Goal: Task Accomplishment & Management: Complete application form

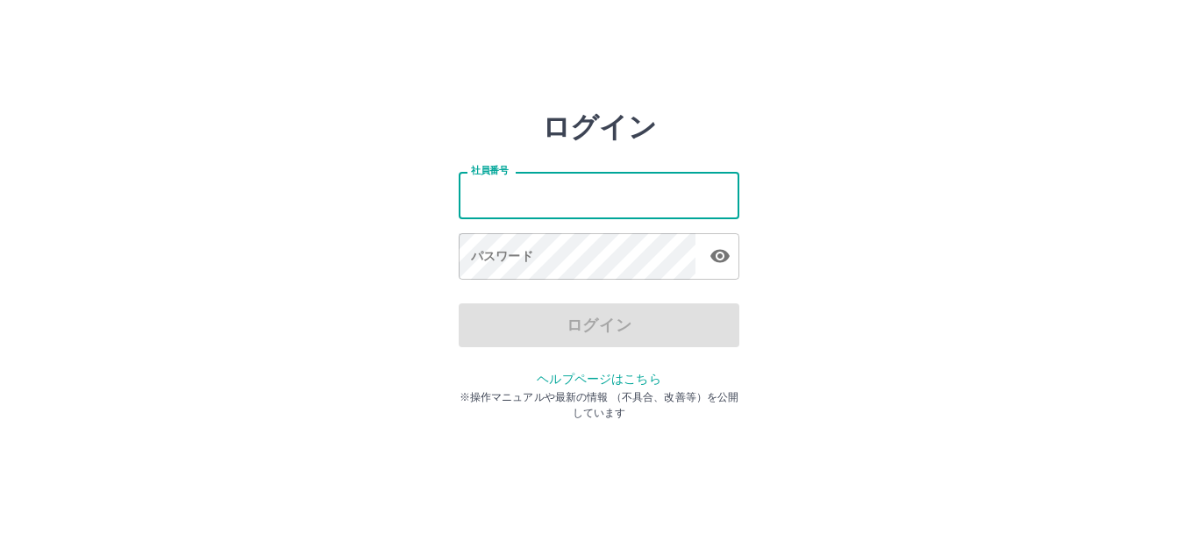
type input "*******"
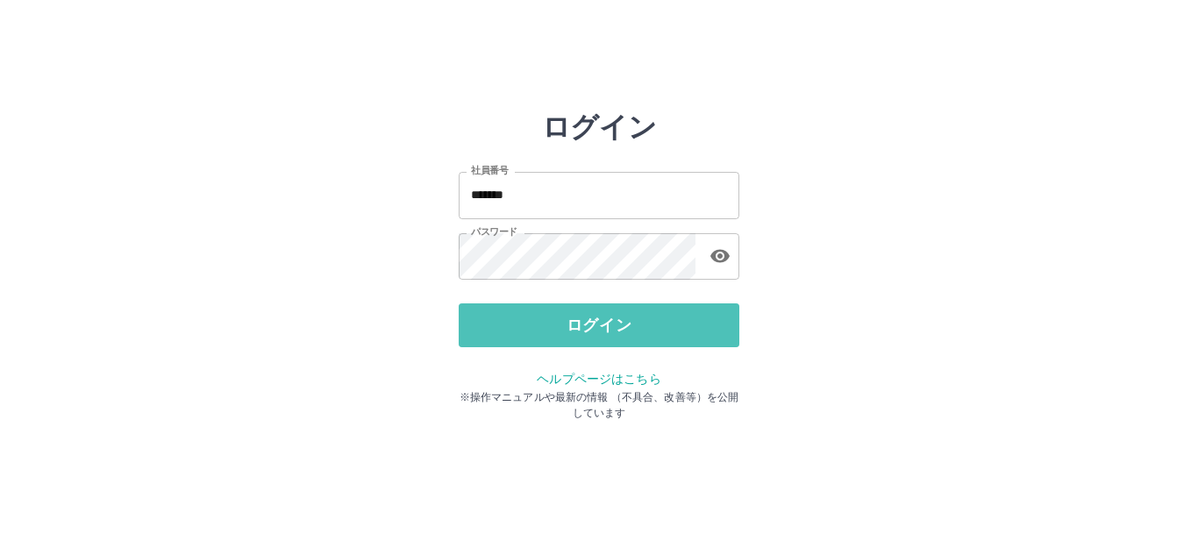
drag, startPoint x: 668, startPoint y: 318, endPoint x: 679, endPoint y: 298, distance: 23.2
click at [668, 318] on button "ログイン" at bounding box center [599, 326] width 281 height 44
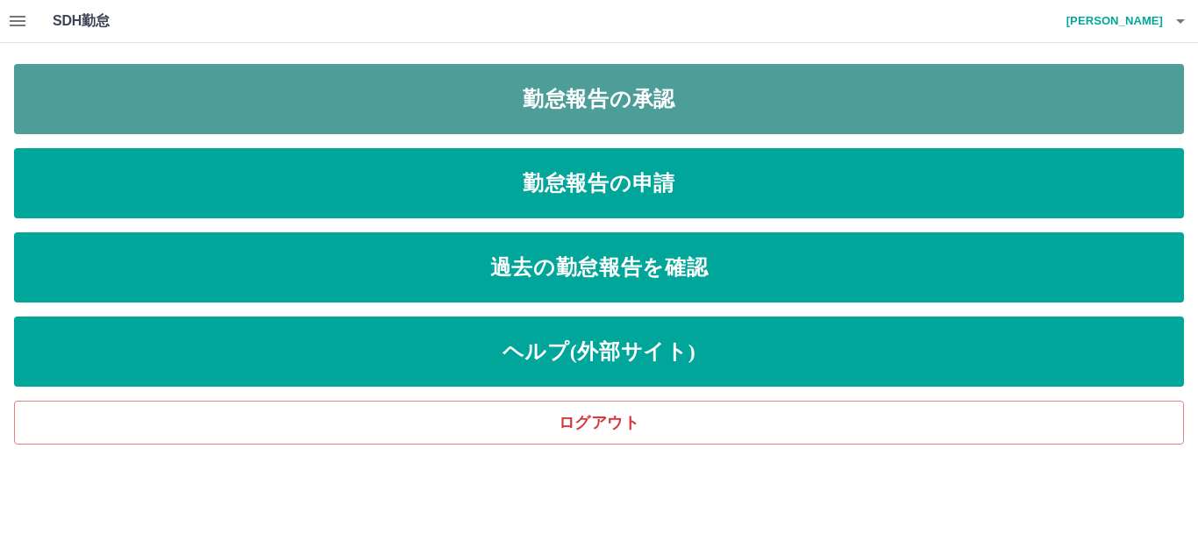
click at [684, 106] on link "勤怠報告の承認" at bounding box center [599, 99] width 1170 height 70
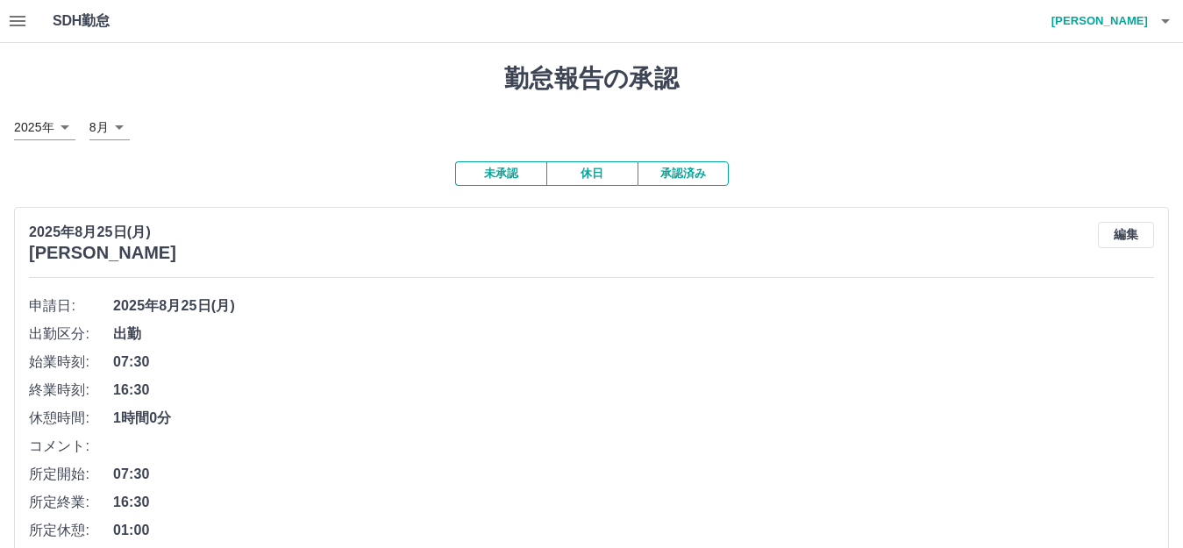
click at [11, 21] on icon "button" at bounding box center [18, 21] width 16 height 11
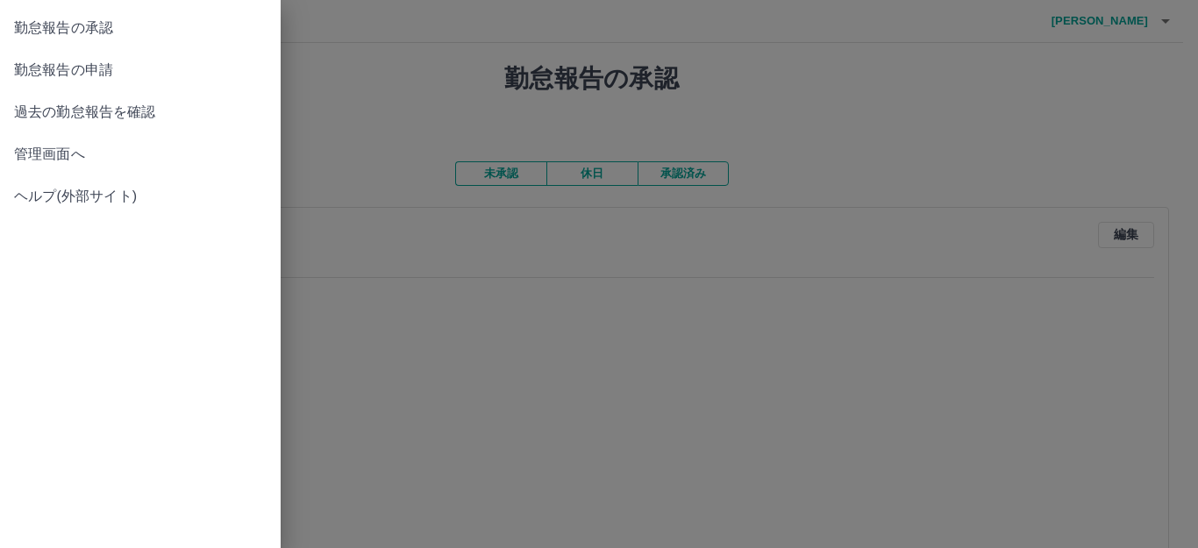
click at [93, 155] on span "管理画面へ" at bounding box center [140, 154] width 253 height 21
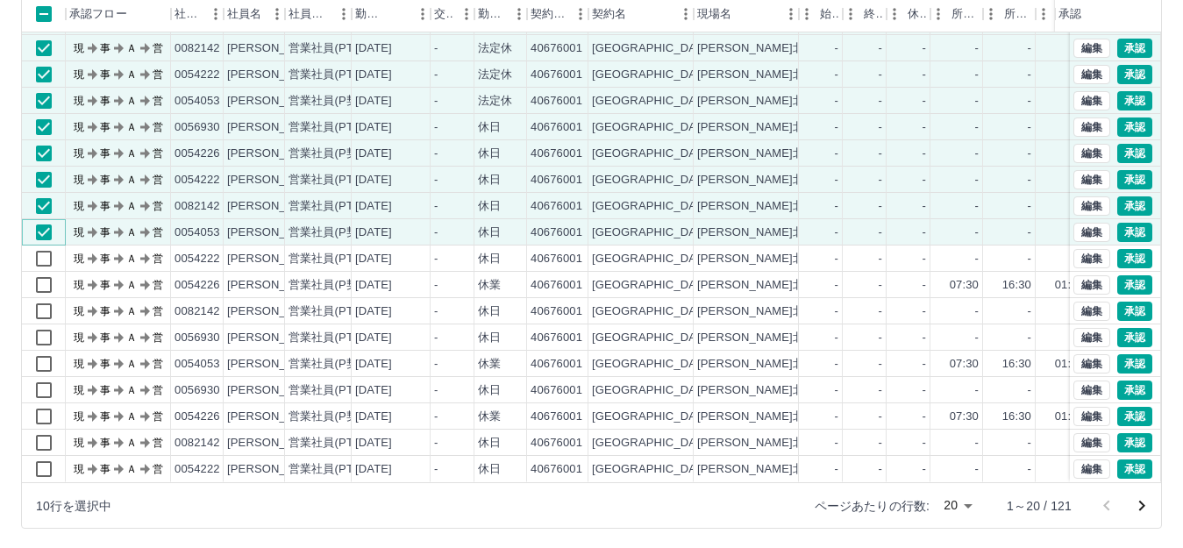
scroll to position [193, 0]
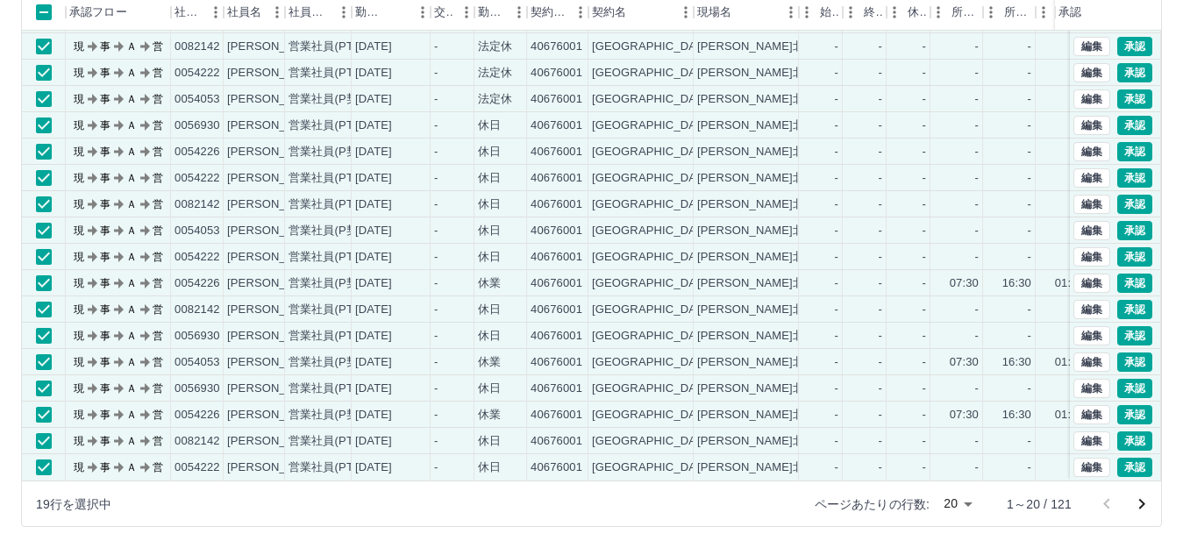
click at [1138, 504] on icon "次のページへ" at bounding box center [1142, 504] width 21 height 21
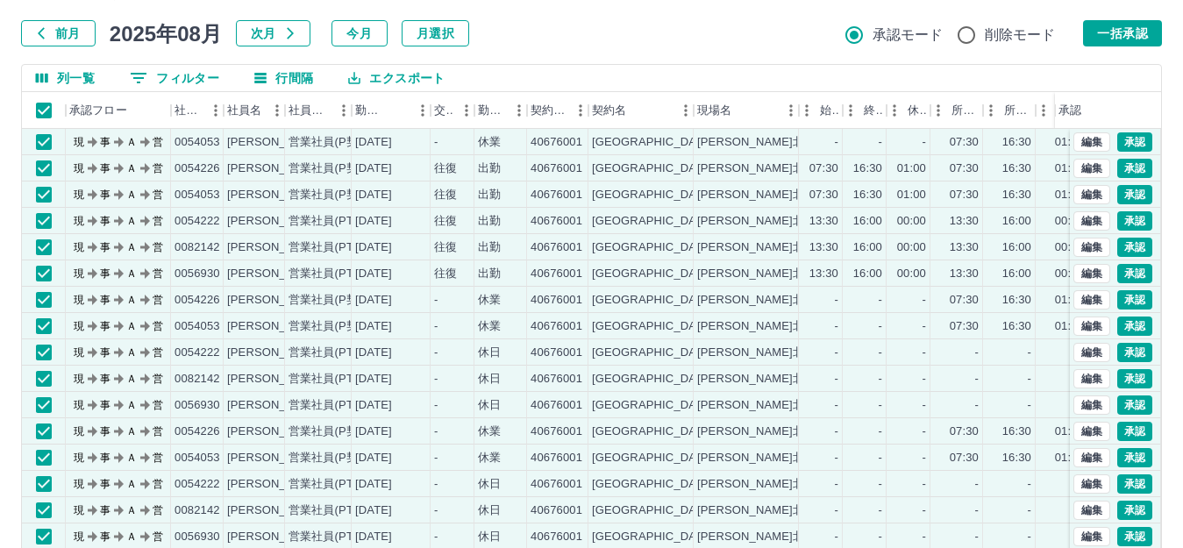
scroll to position [0, 0]
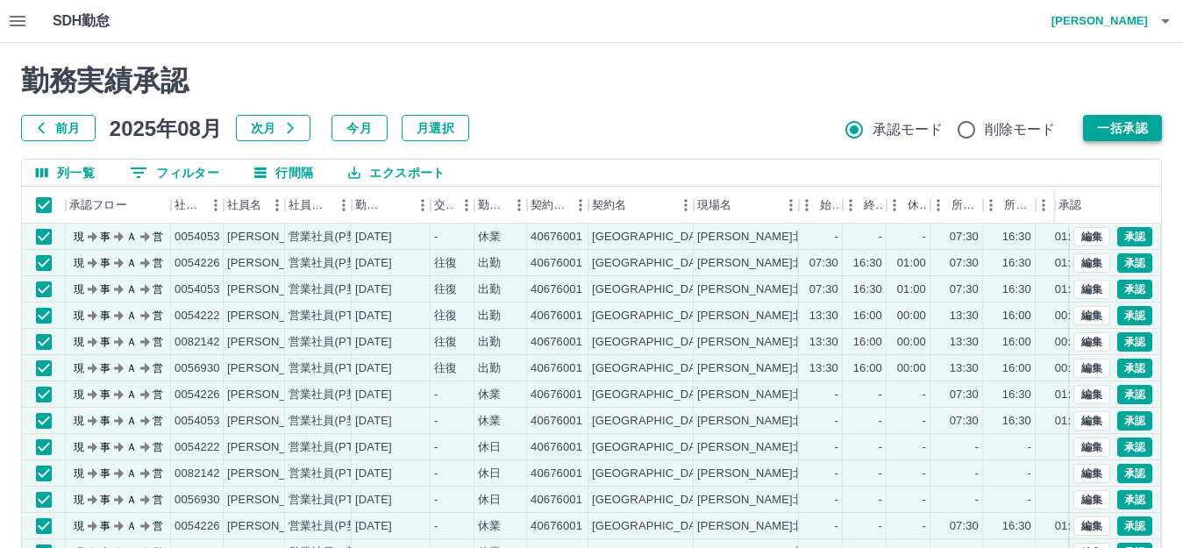
click at [1098, 125] on button "一括承認" at bounding box center [1122, 128] width 79 height 26
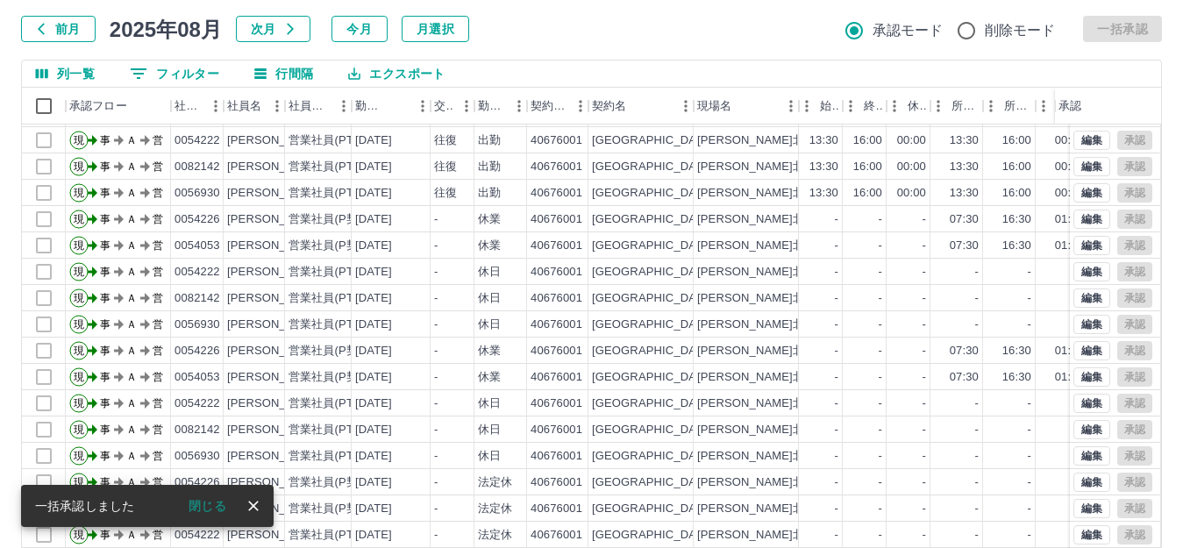
scroll to position [193, 0]
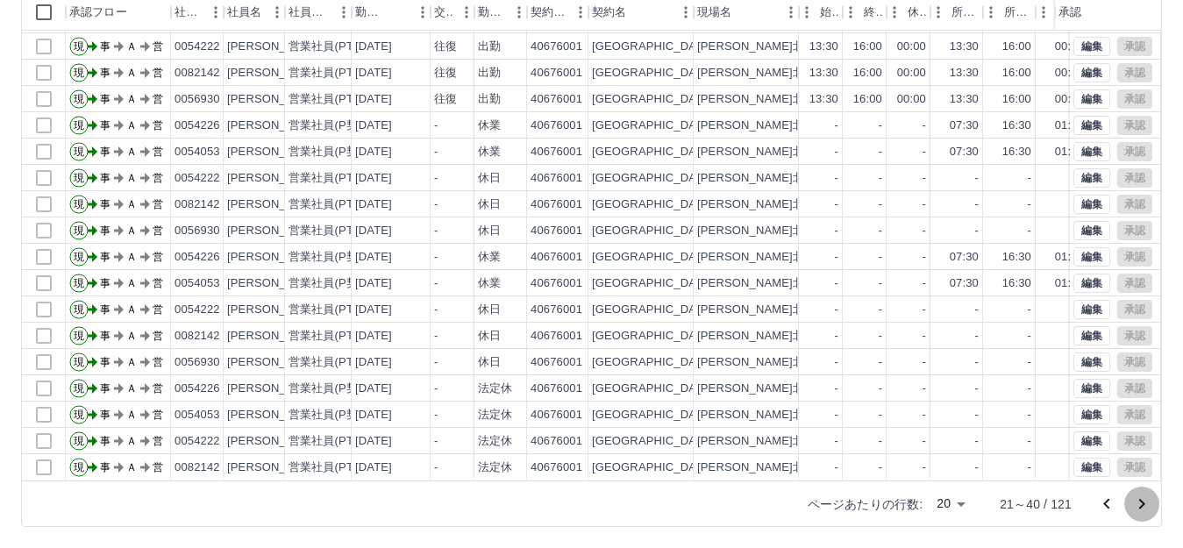
click at [1145, 504] on icon "次のページへ" at bounding box center [1143, 504] width 6 height 11
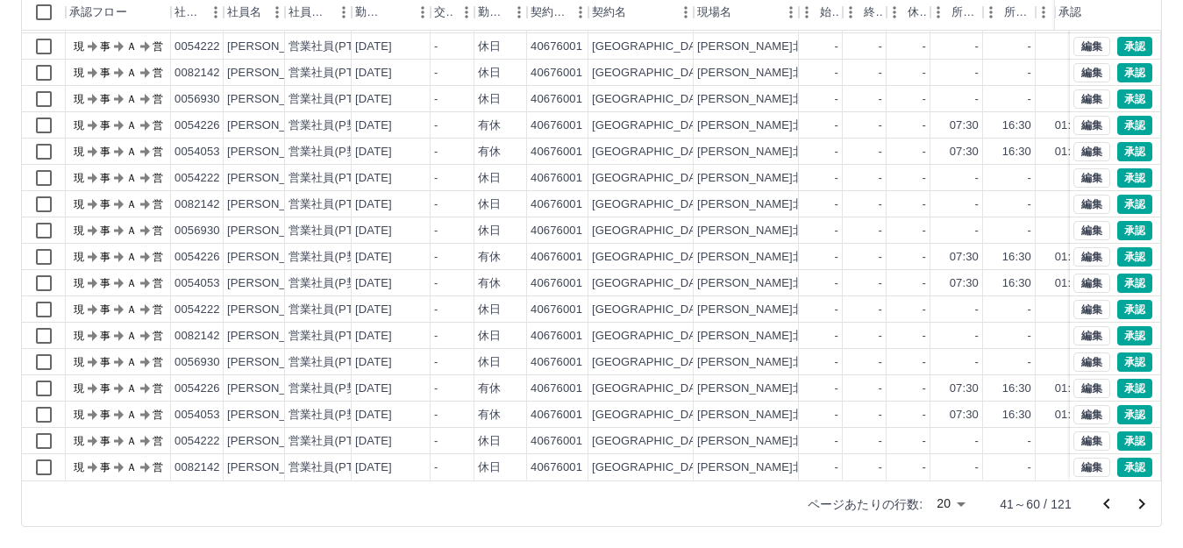
scroll to position [91, 0]
click at [55, 405] on div "現 事 Ａ 営 0054226 [PERSON_NAME] 営業社員(P契約) [DATE] - 休日 40676001 [GEOGRAPHIC_DATA] …" at bounding box center [742, 231] width 1441 height 500
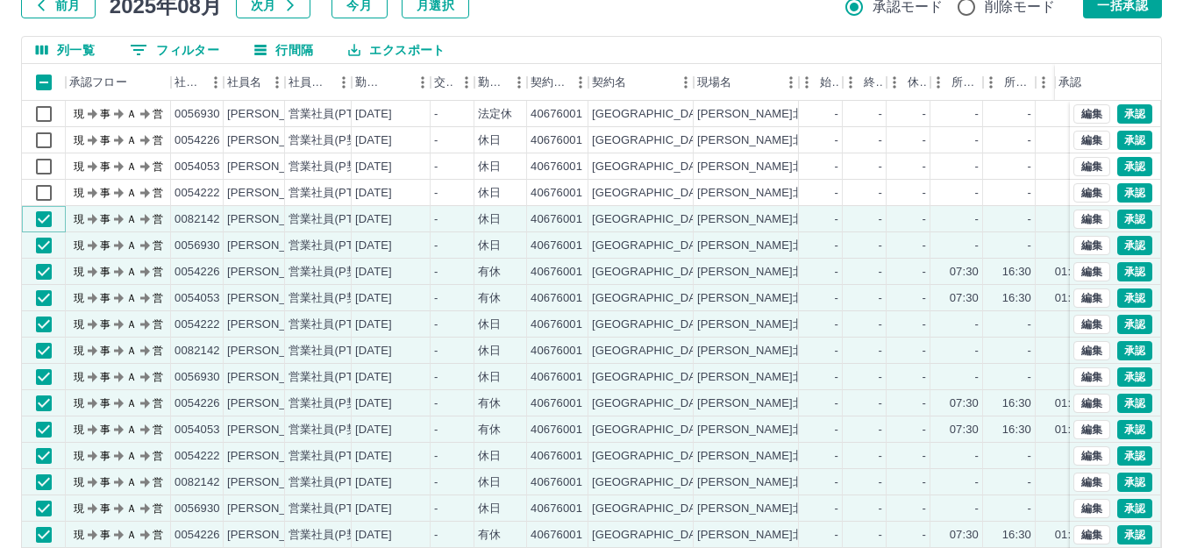
scroll to position [18, 0]
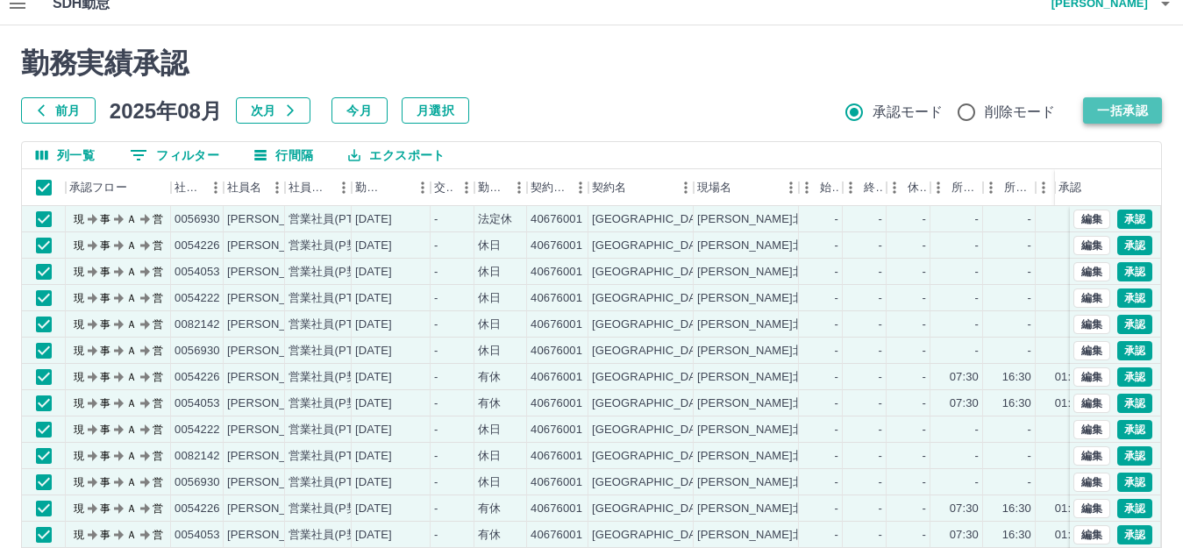
click at [1097, 115] on button "一括承認" at bounding box center [1122, 110] width 79 height 26
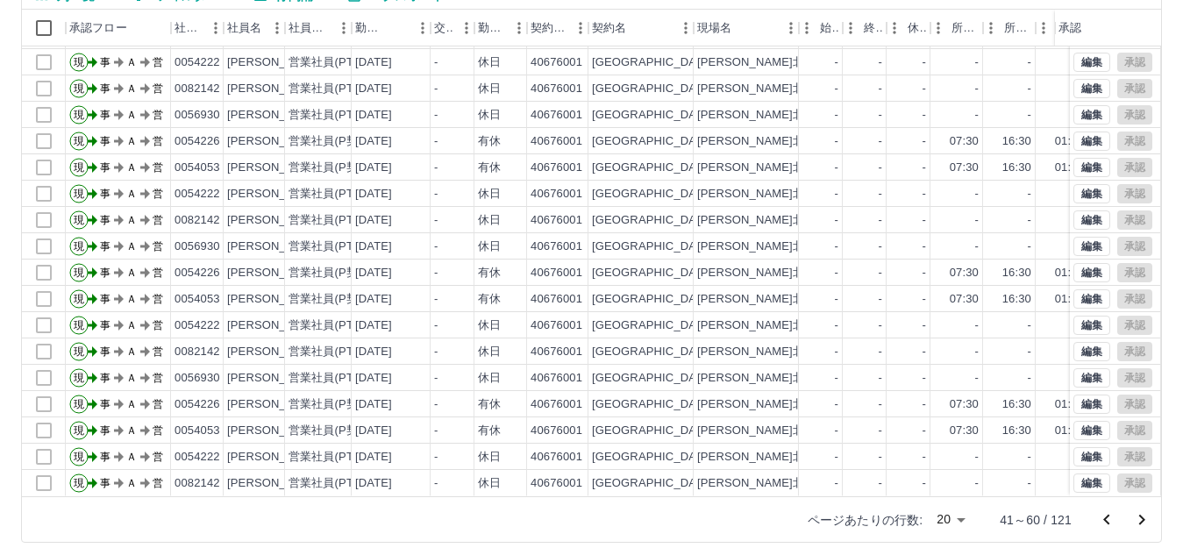
scroll to position [193, 0]
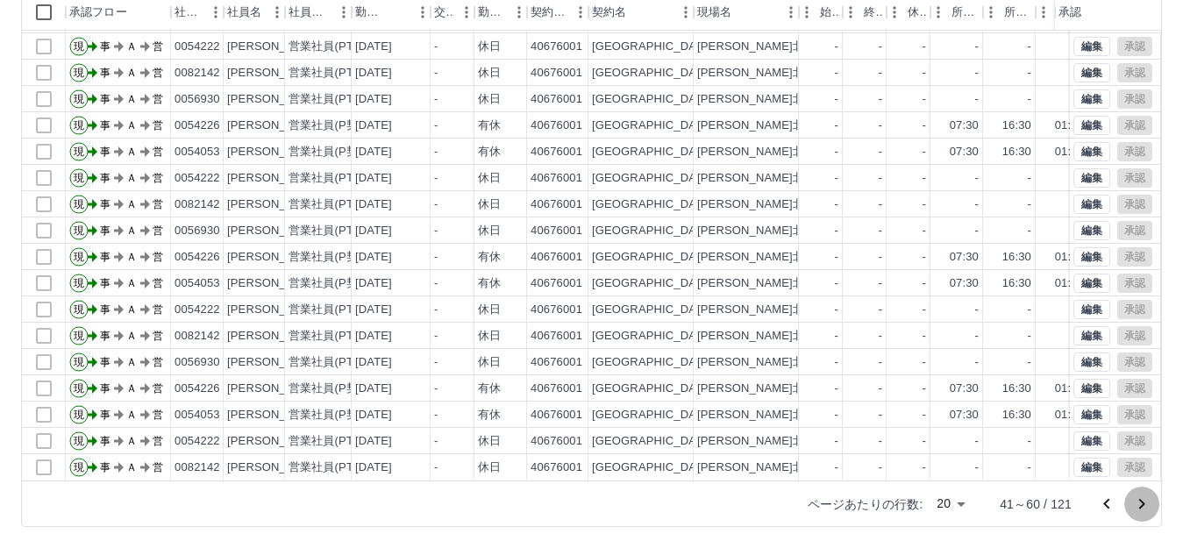
click at [1141, 503] on icon "次のページへ" at bounding box center [1142, 504] width 21 height 21
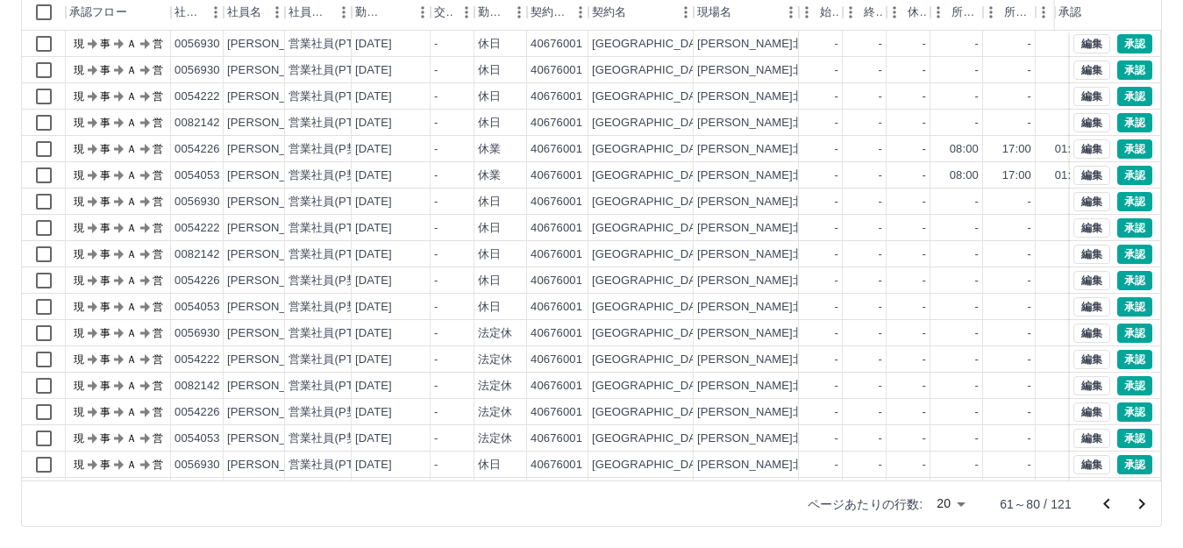
scroll to position [18, 0]
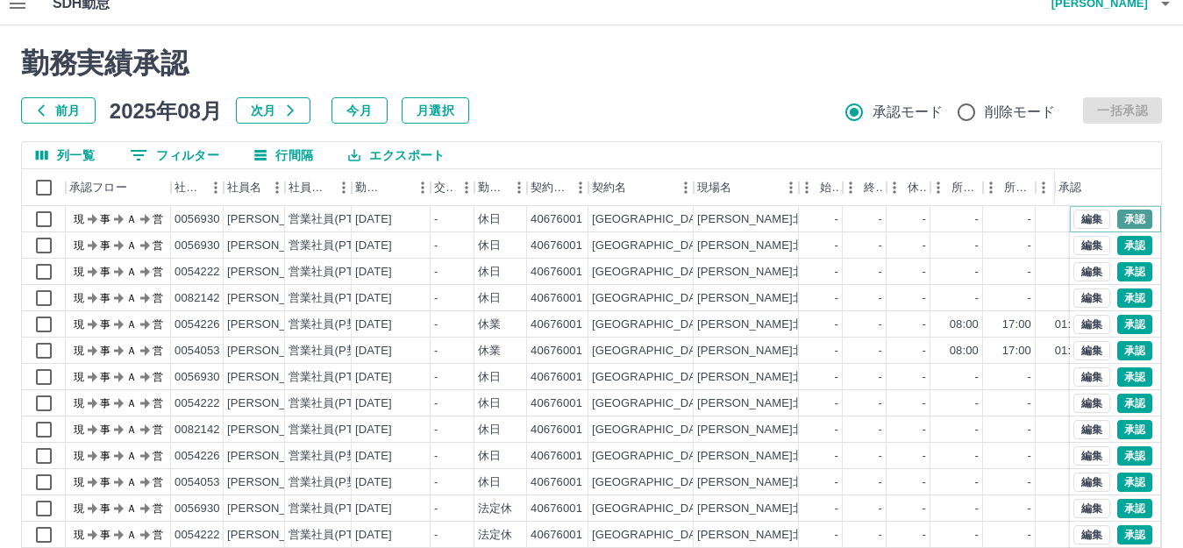
click at [1118, 220] on button "承認" at bounding box center [1135, 219] width 35 height 19
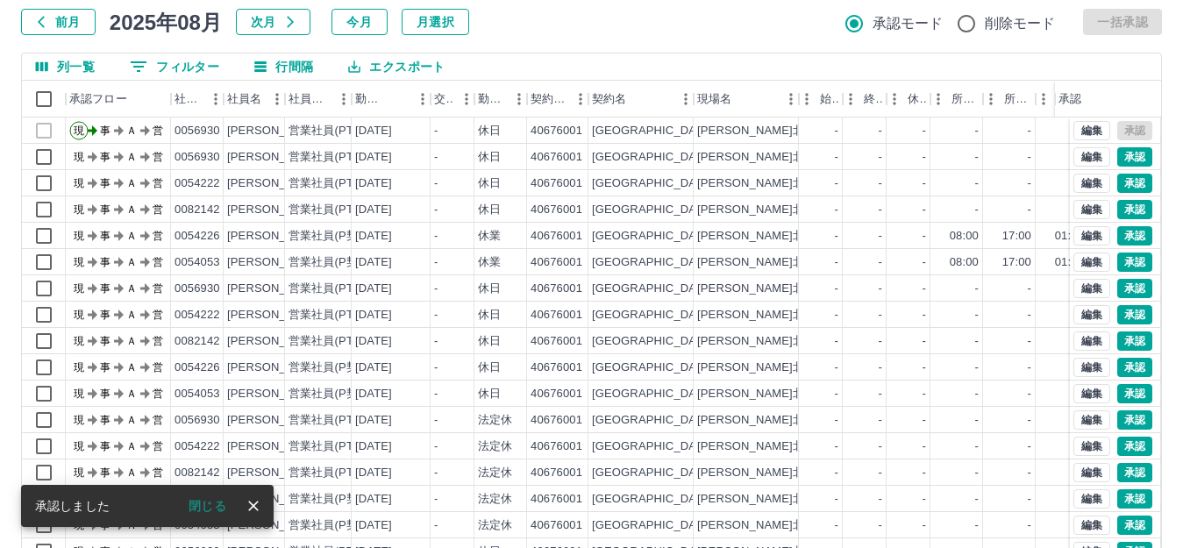
scroll to position [193, 0]
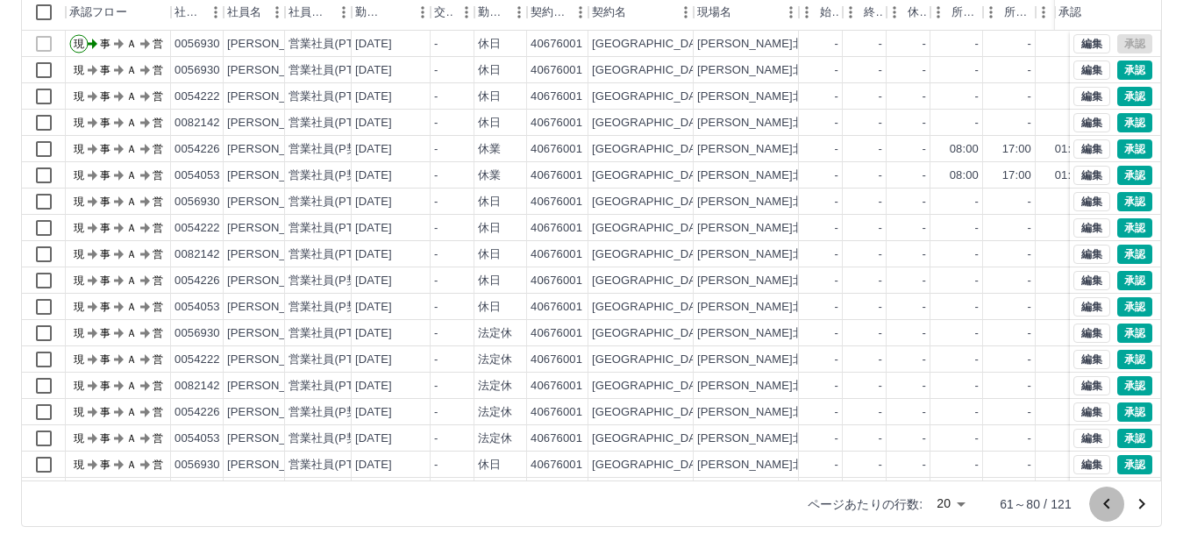
click at [1118, 505] on button "前のページへ" at bounding box center [1107, 504] width 35 height 35
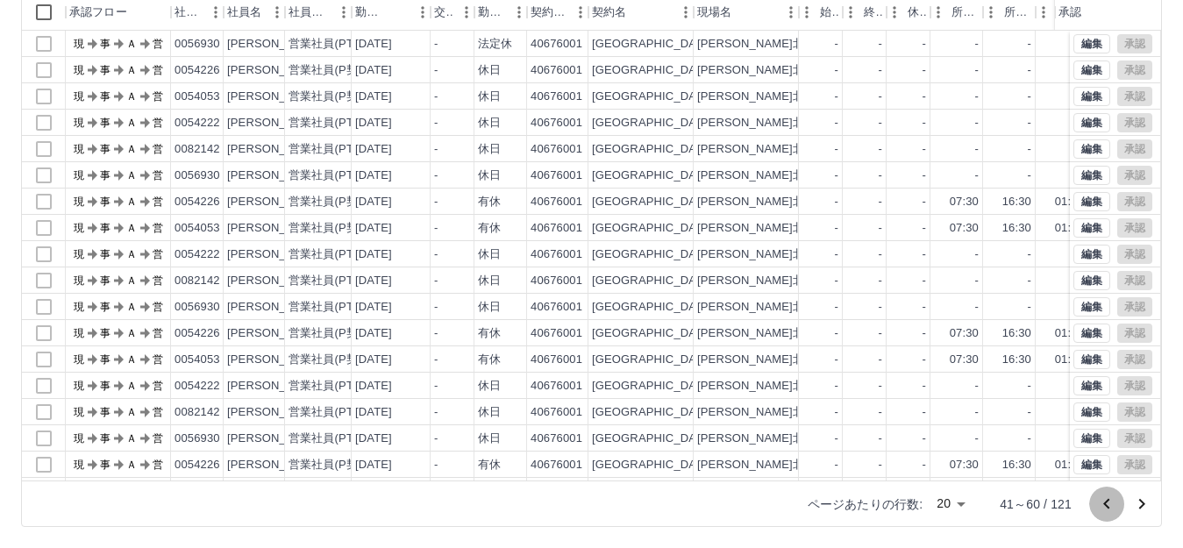
click at [1118, 505] on button "前のページへ" at bounding box center [1107, 504] width 35 height 35
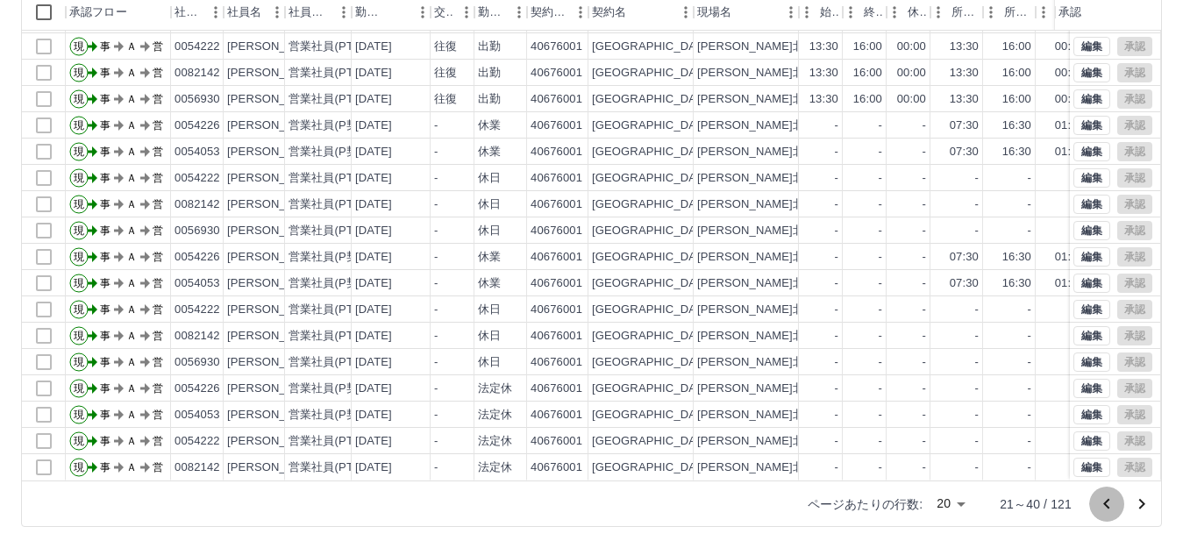
click at [1109, 503] on icon "前のページへ" at bounding box center [1107, 504] width 21 height 21
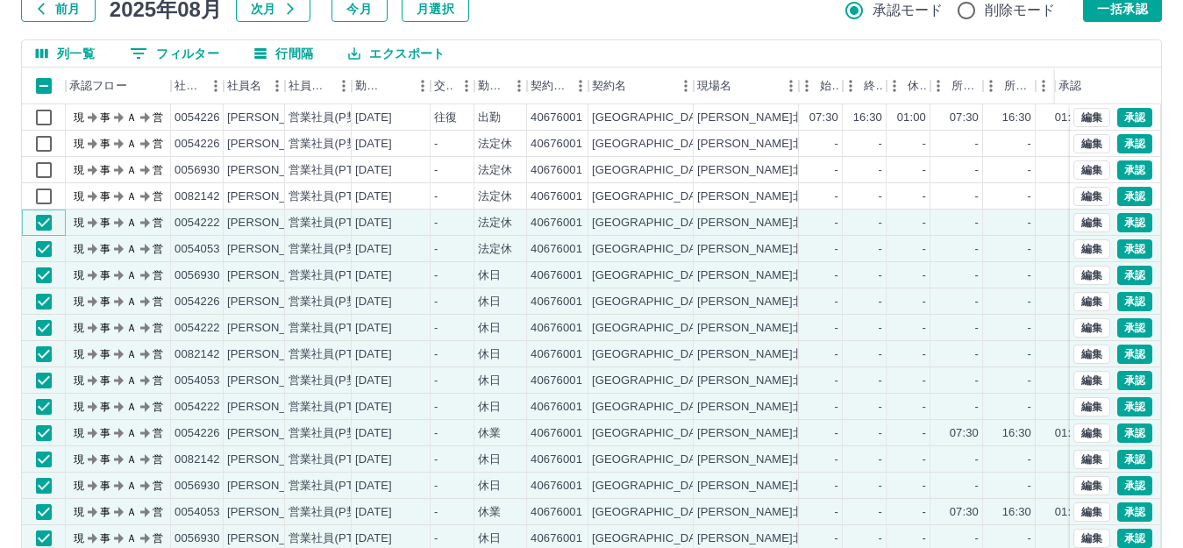
scroll to position [105, 0]
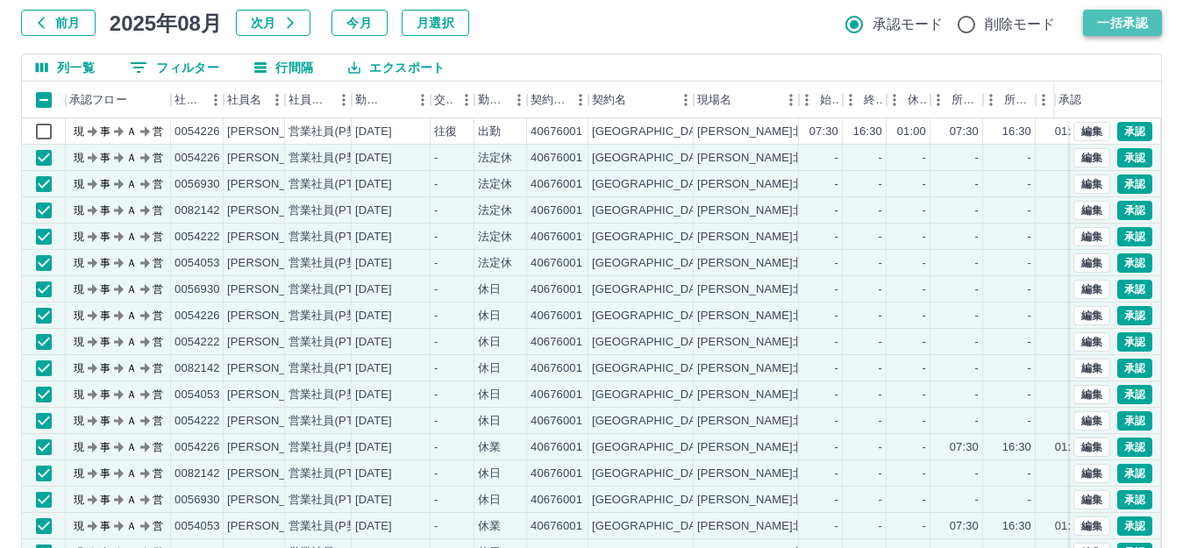
click at [1103, 27] on button "一括承認" at bounding box center [1122, 23] width 79 height 26
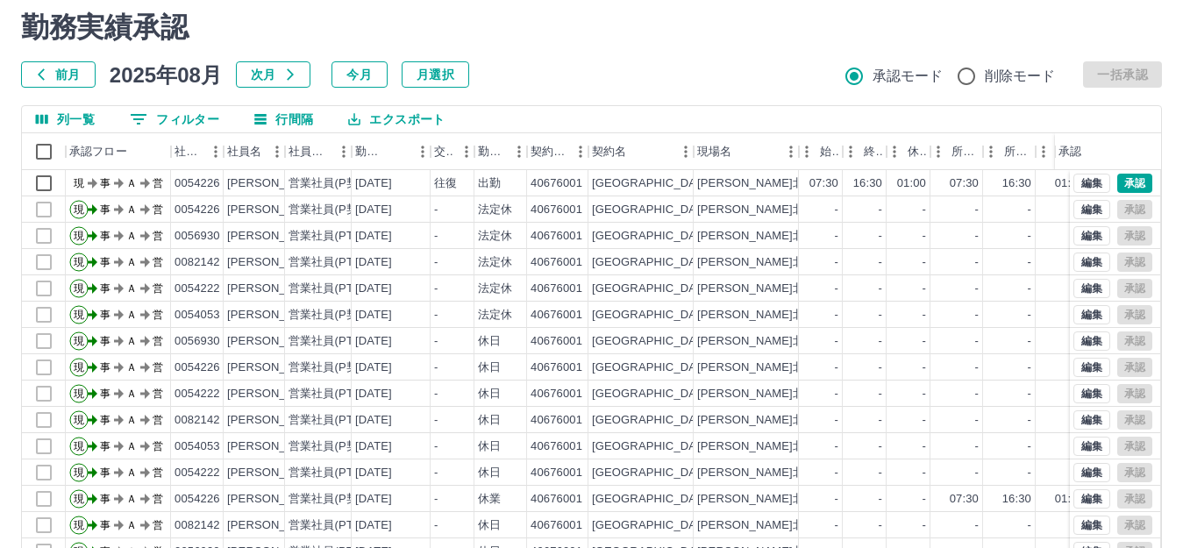
scroll to position [0, 0]
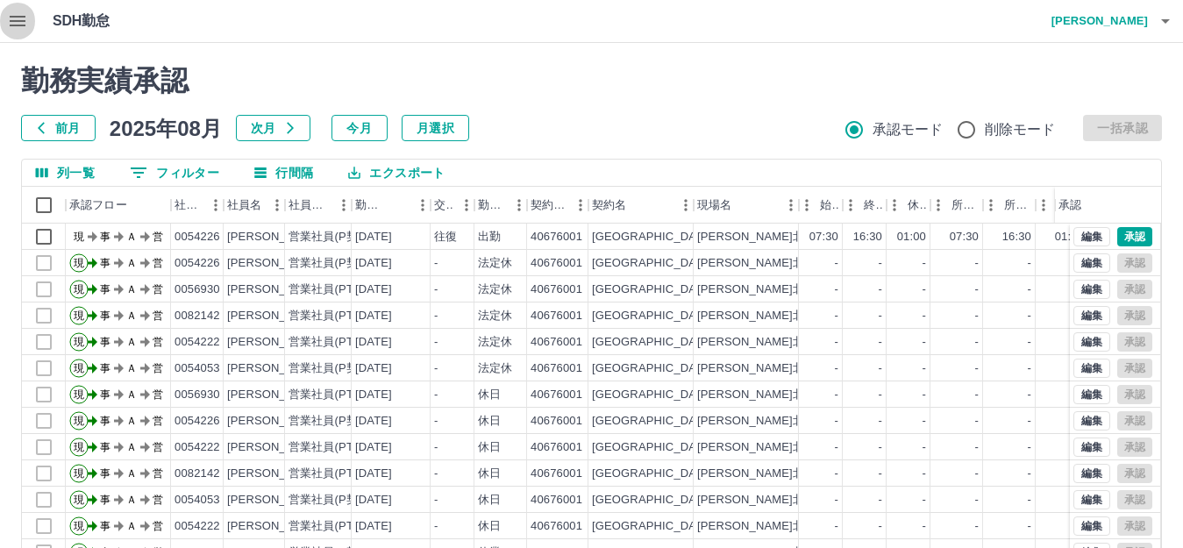
click at [16, 32] on button "button" at bounding box center [17, 21] width 35 height 42
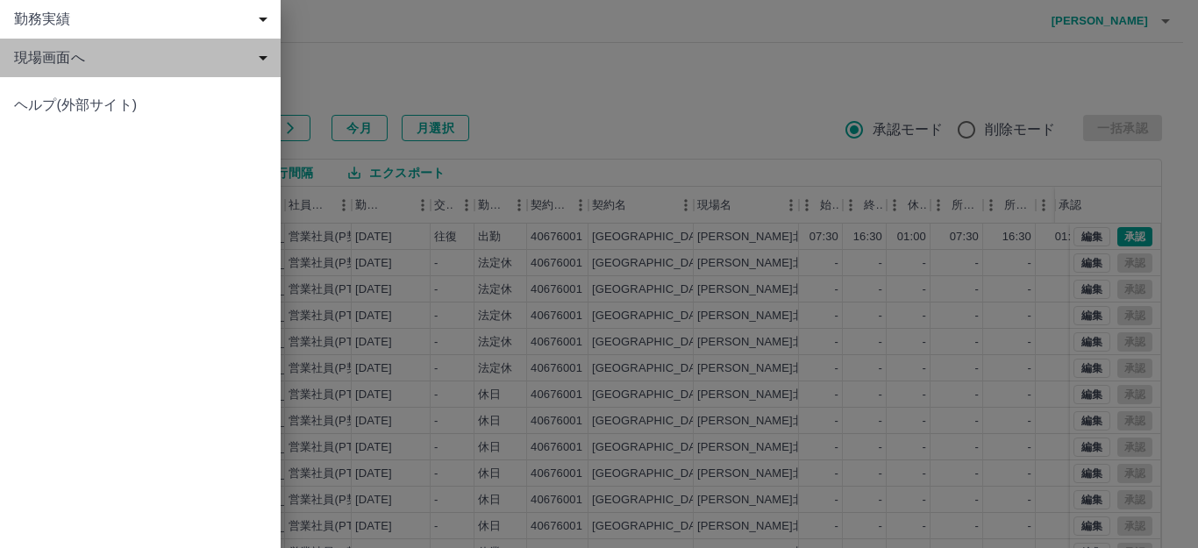
click at [65, 54] on span "現場画面へ" at bounding box center [144, 57] width 260 height 21
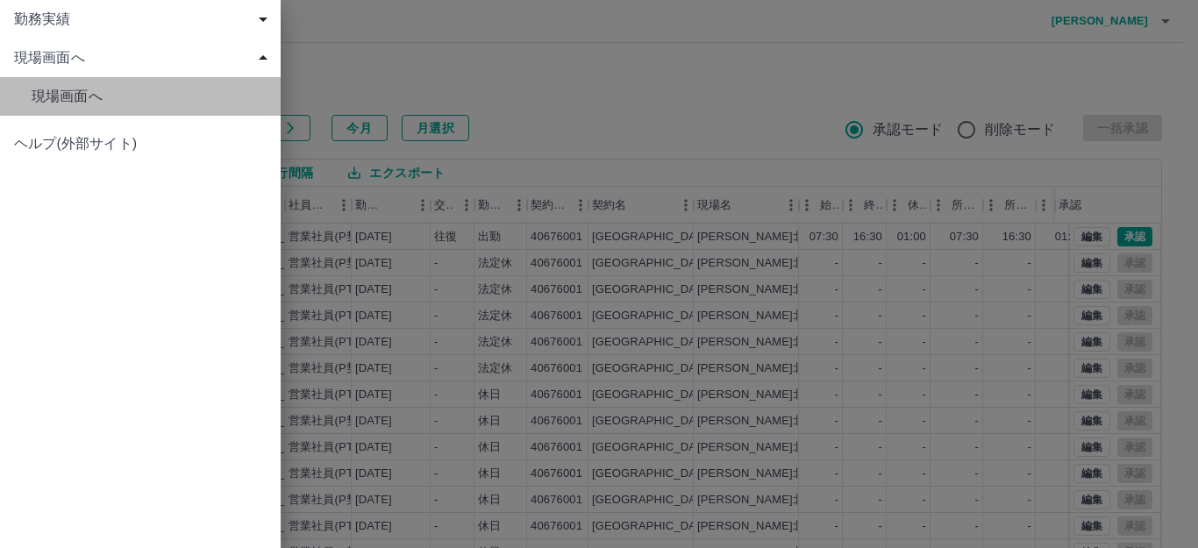
click at [144, 104] on span "現場画面へ" at bounding box center [149, 96] width 235 height 21
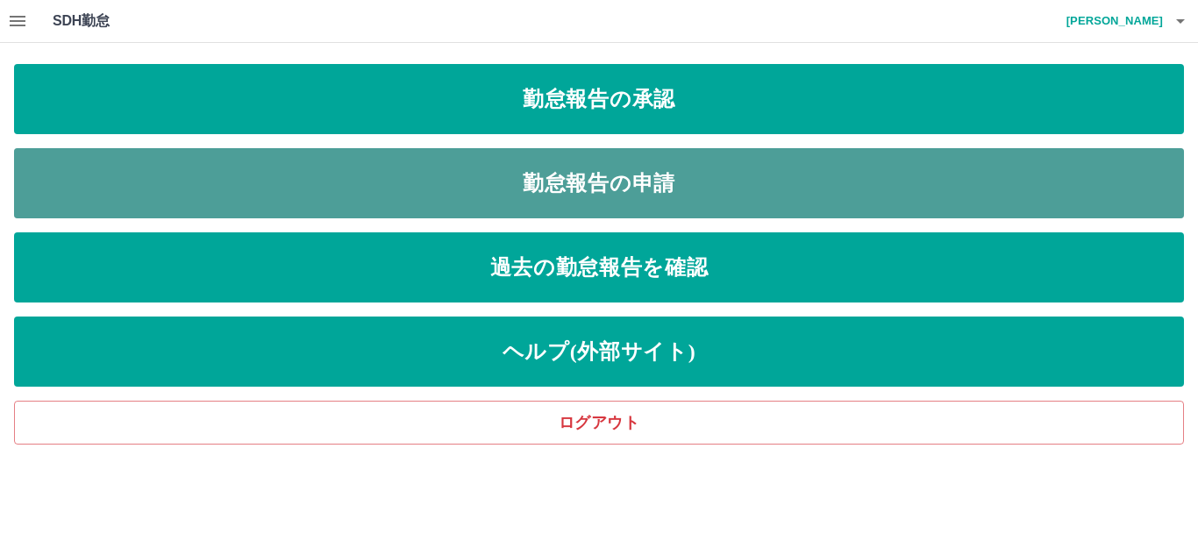
click at [551, 164] on link "勤怠報告の申請" at bounding box center [599, 183] width 1170 height 70
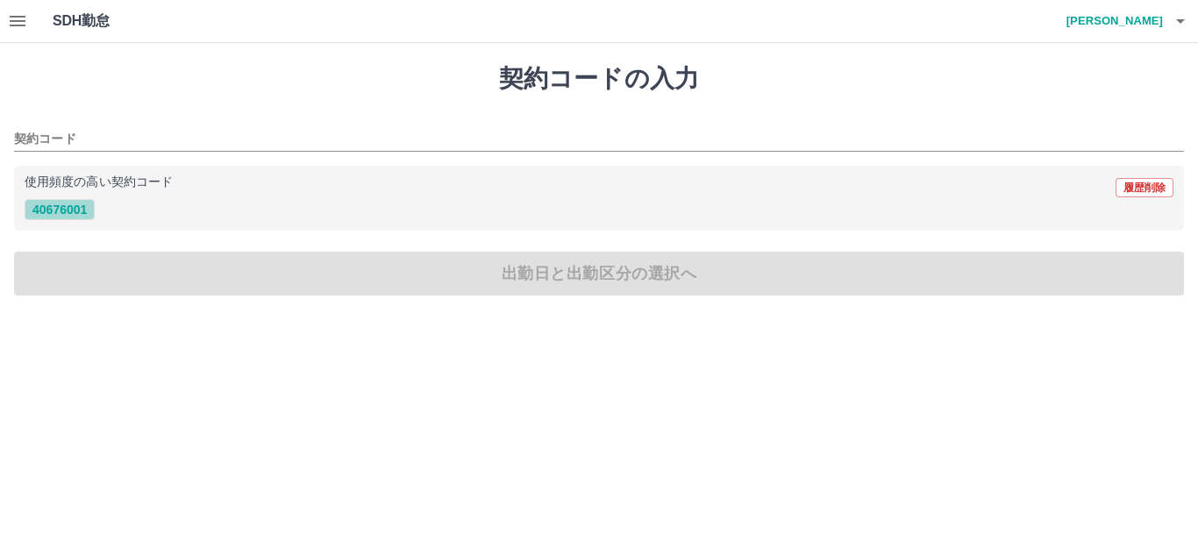
click at [39, 211] on button "40676001" at bounding box center [60, 209] width 70 height 21
type input "********"
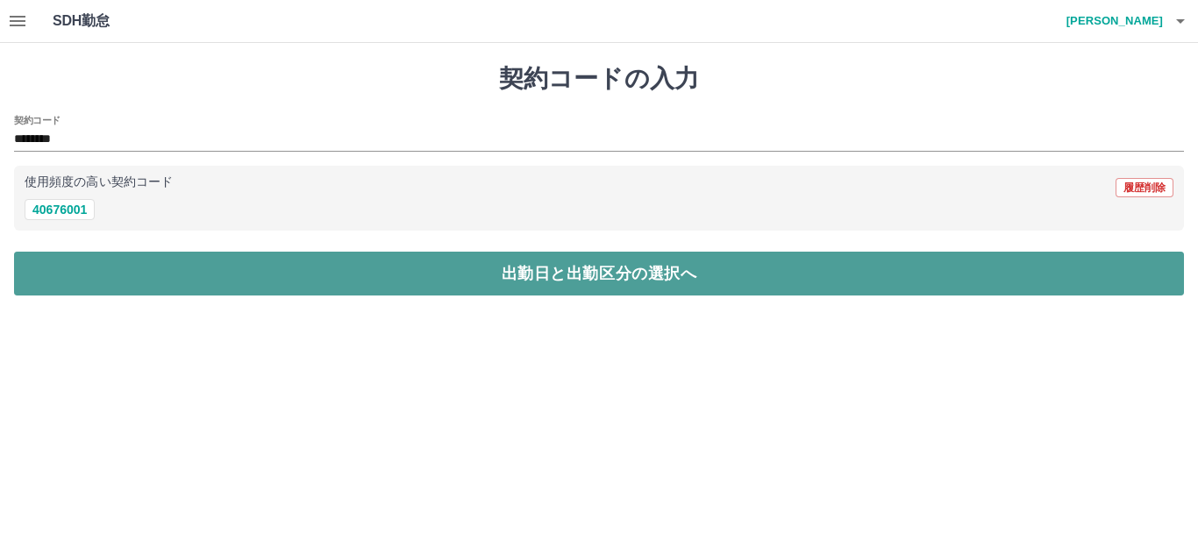
click at [168, 268] on button "出勤日と出勤区分の選択へ" at bounding box center [599, 274] width 1170 height 44
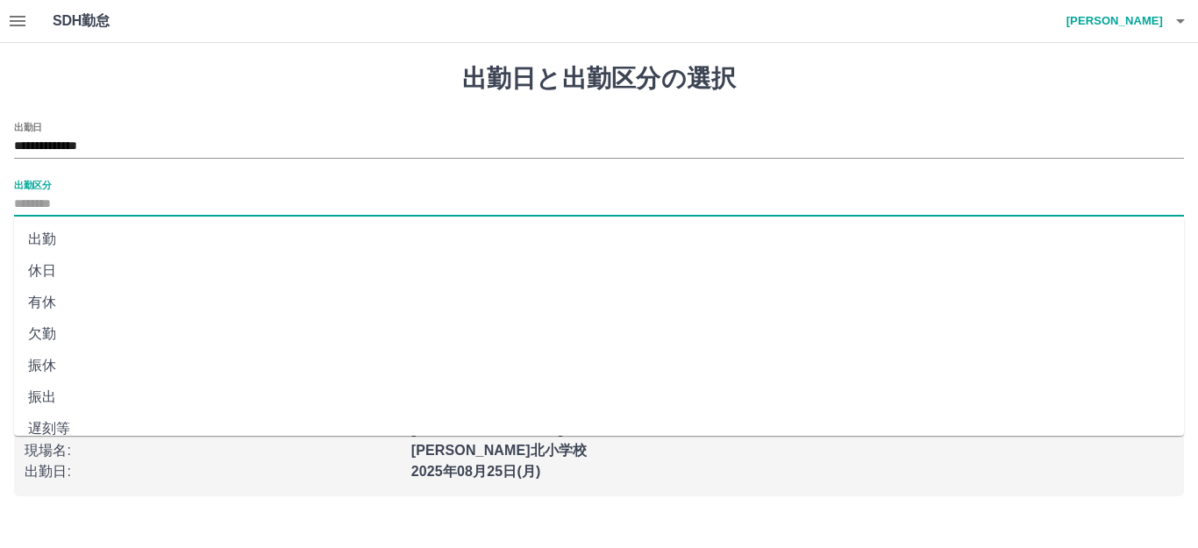
click at [54, 195] on input "出勤区分" at bounding box center [599, 205] width 1170 height 22
click at [59, 232] on li "出勤" at bounding box center [599, 240] width 1170 height 32
type input "**"
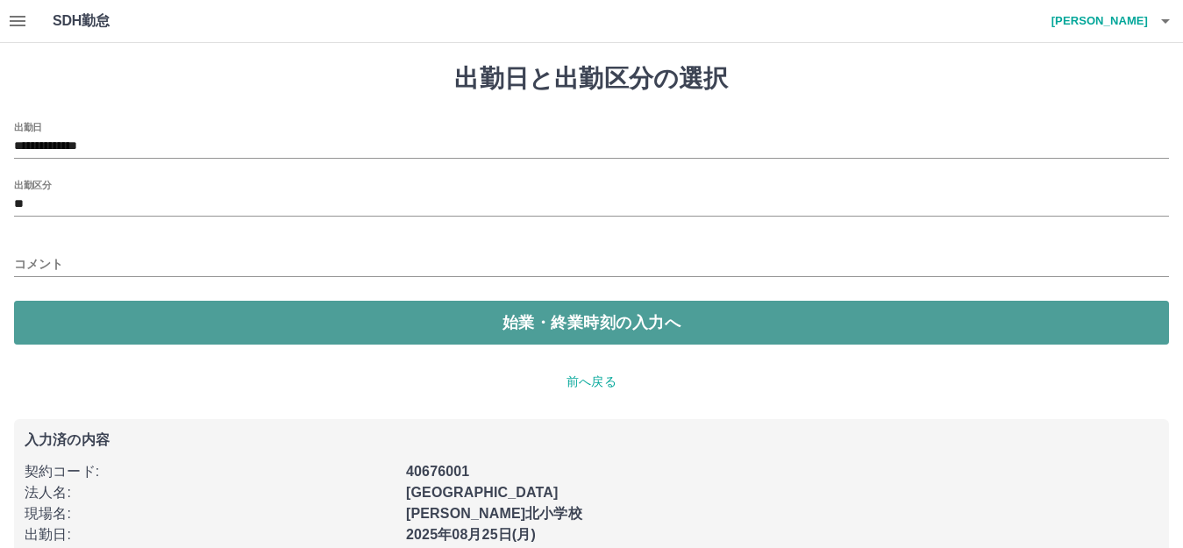
click at [116, 327] on button "始業・終業時刻の入力へ" at bounding box center [591, 323] width 1155 height 44
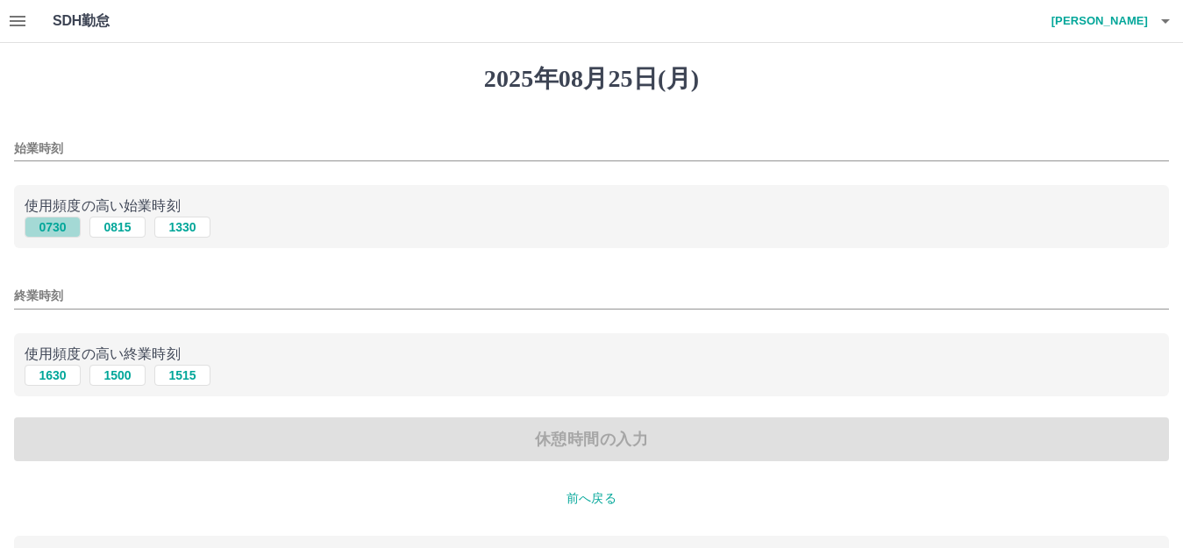
click at [48, 225] on button "0730" at bounding box center [53, 227] width 56 height 21
type input "****"
click at [56, 374] on button "1630" at bounding box center [53, 375] width 56 height 21
type input "****"
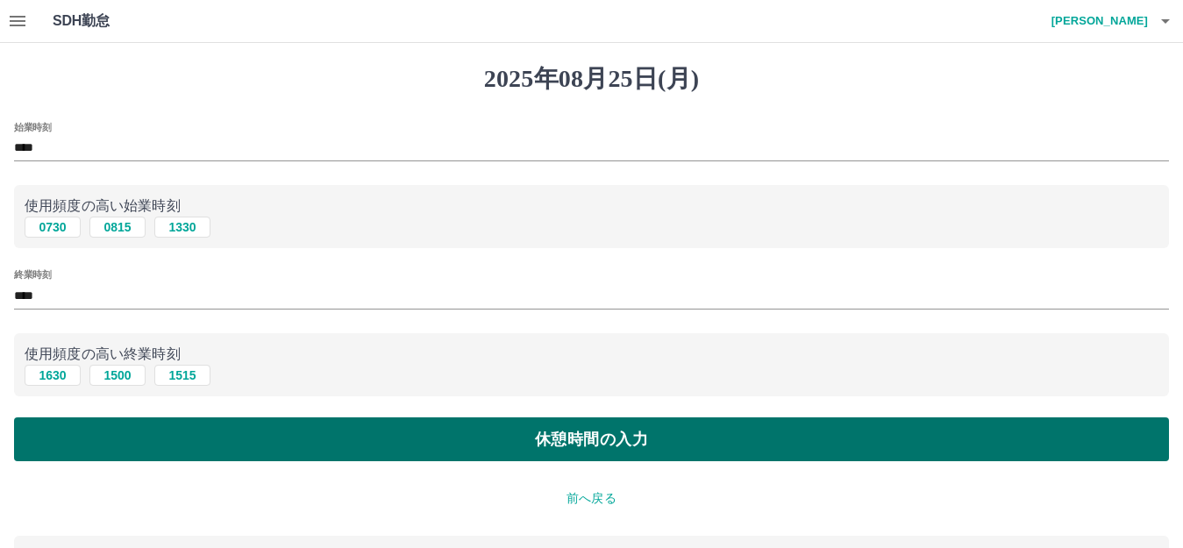
drag, startPoint x: 66, startPoint y: 440, endPoint x: 65, endPoint y: 431, distance: 8.8
click at [68, 438] on button "休憩時間の入力" at bounding box center [591, 440] width 1155 height 44
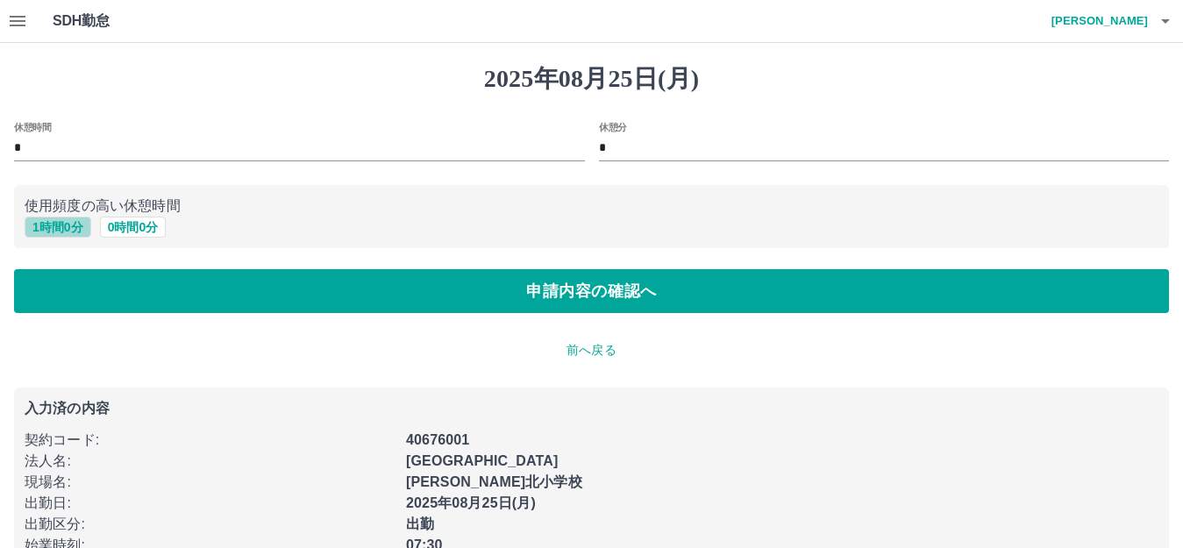
click at [63, 225] on button "1 時間 0 分" at bounding box center [58, 227] width 67 height 21
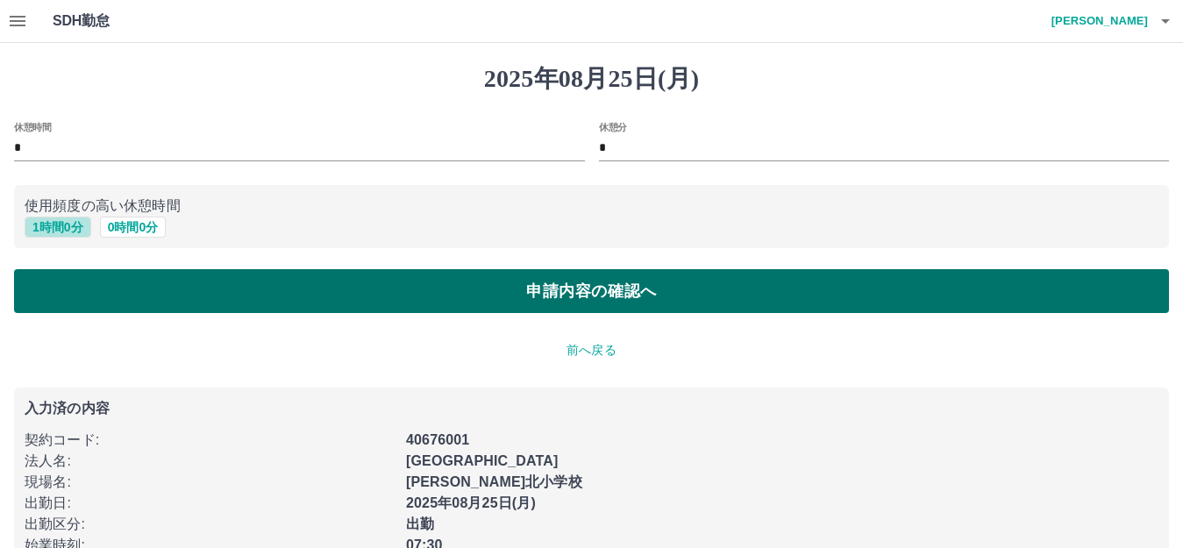
type input "*"
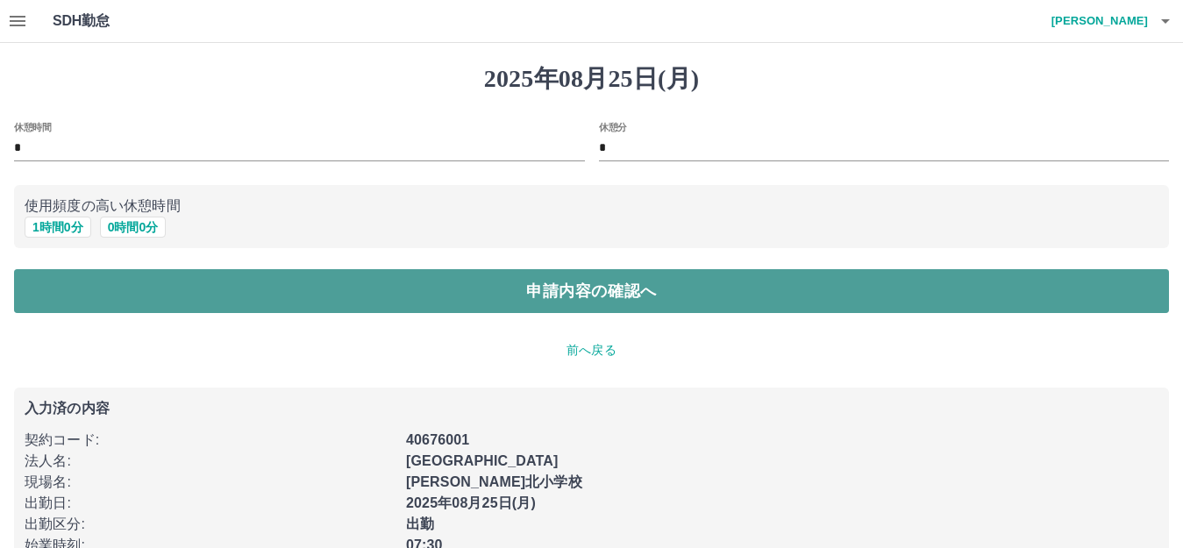
click at [261, 287] on button "申請内容の確認へ" at bounding box center [591, 291] width 1155 height 44
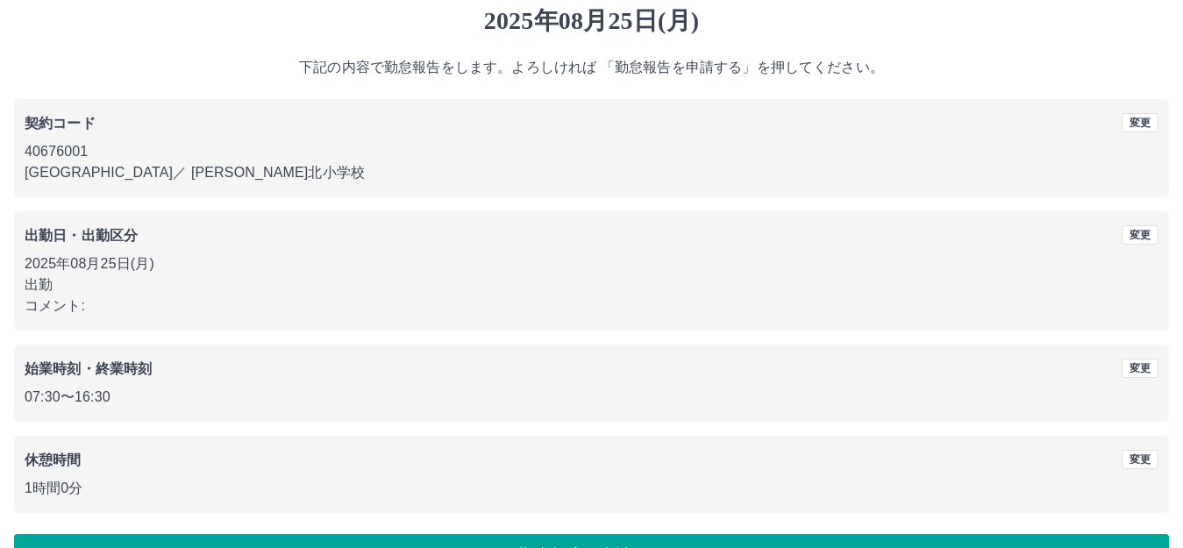
scroll to position [109, 0]
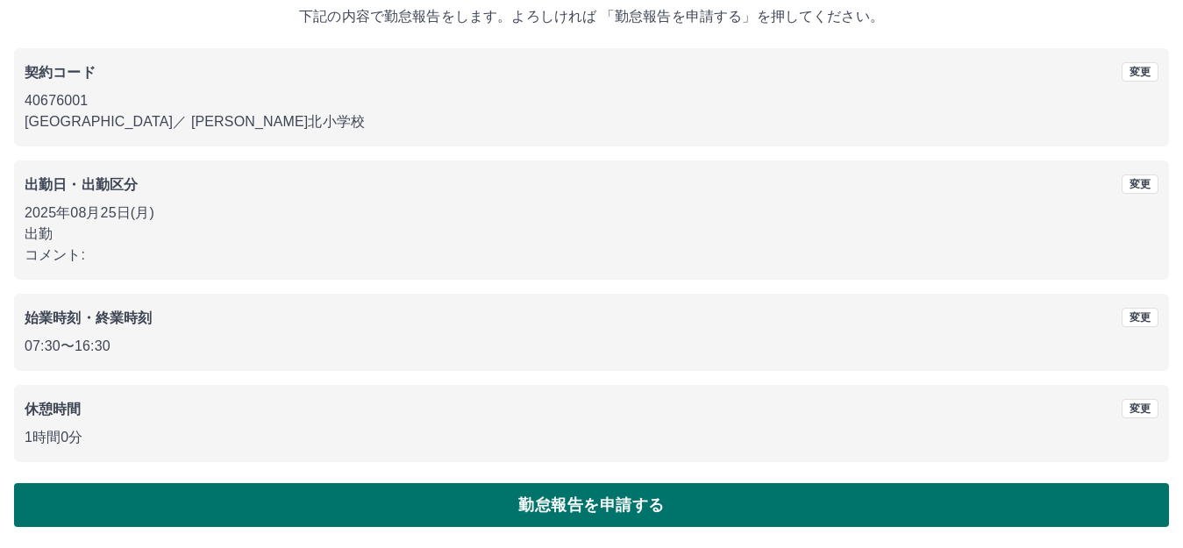
click at [613, 498] on button "勤怠報告を申請する" at bounding box center [591, 505] width 1155 height 44
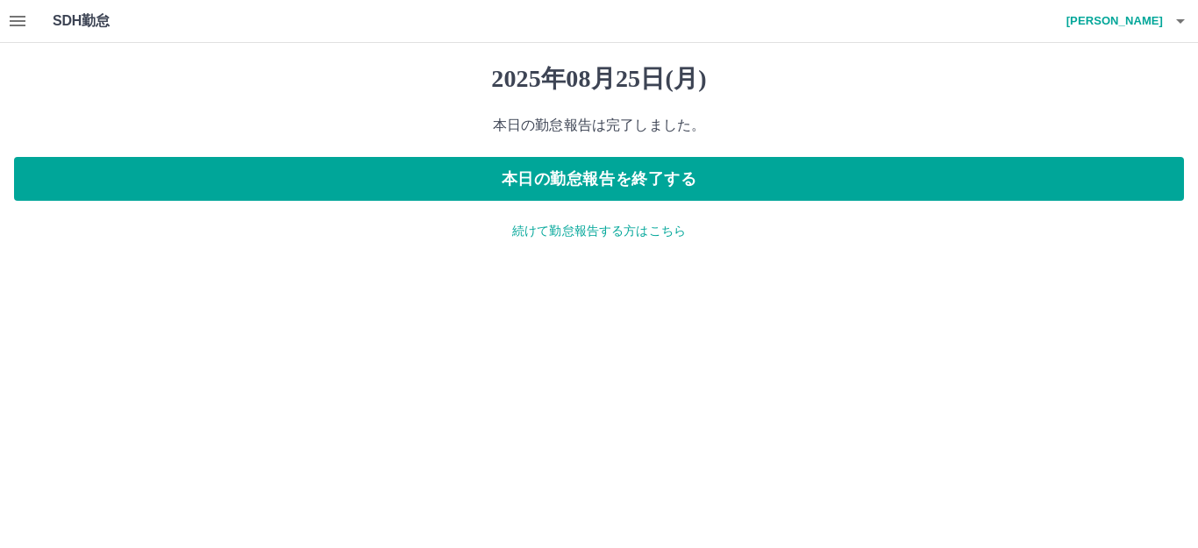
click at [554, 236] on p "続けて勤怠報告する方はこちら" at bounding box center [599, 231] width 1170 height 18
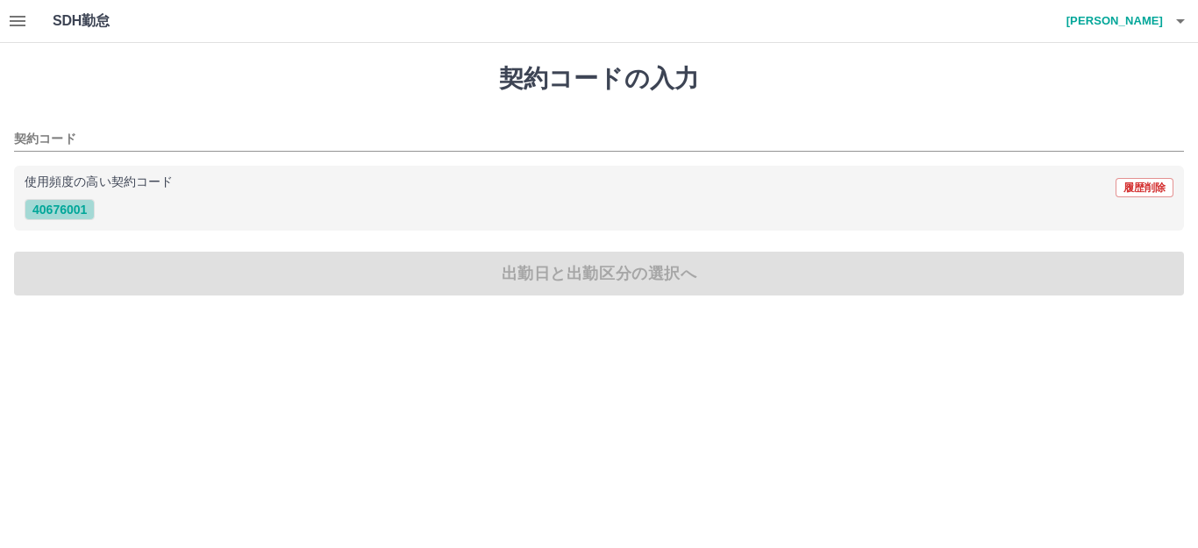
click at [83, 211] on button "40676001" at bounding box center [60, 209] width 70 height 21
type input "********"
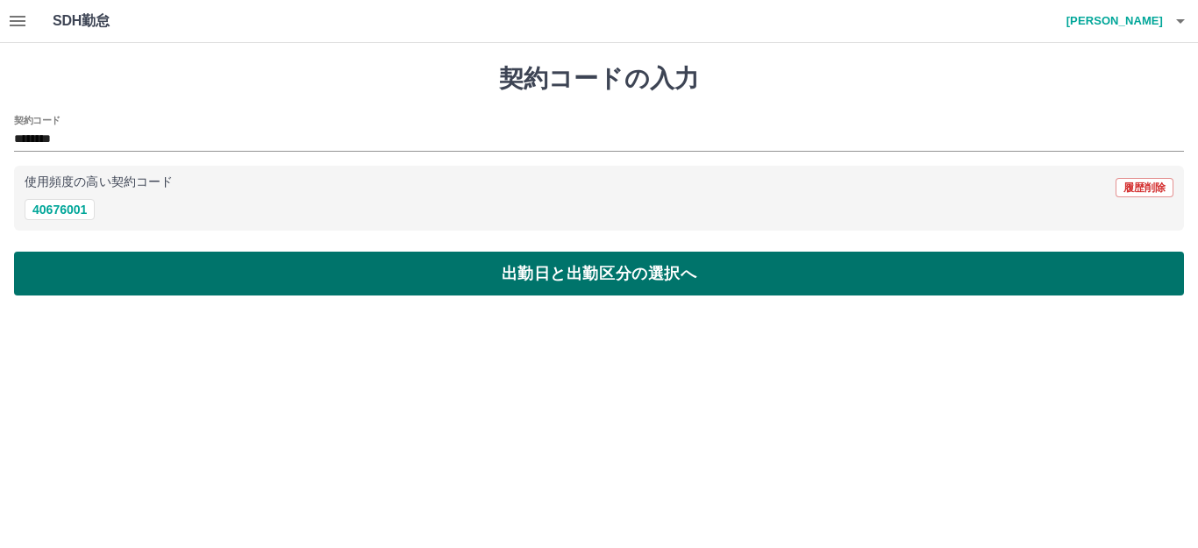
click at [164, 275] on button "出勤日と出勤区分の選択へ" at bounding box center [599, 274] width 1170 height 44
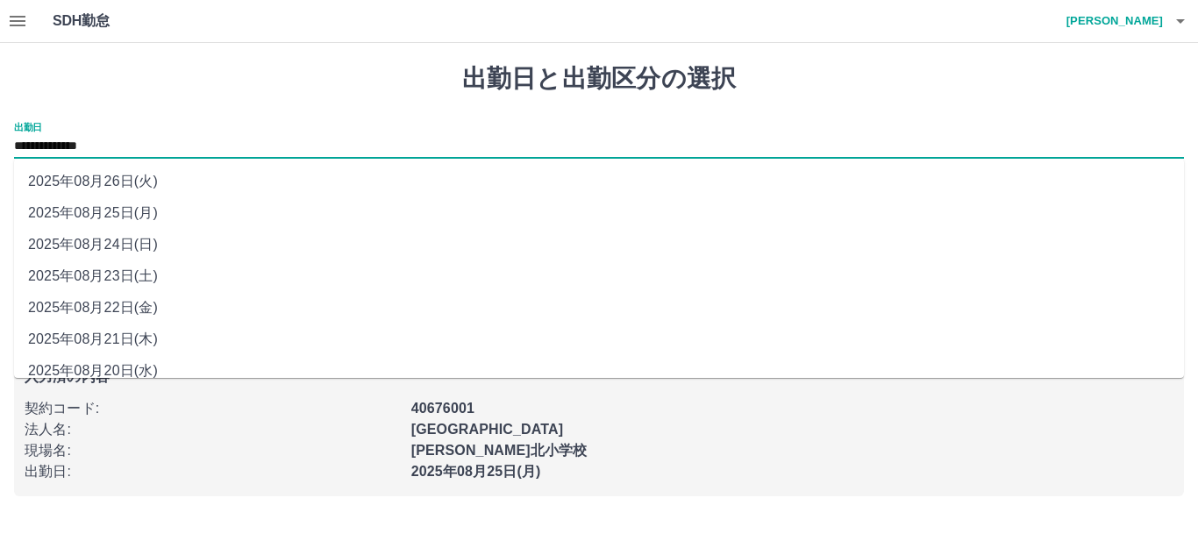
click at [130, 149] on input "**********" at bounding box center [599, 147] width 1170 height 22
click at [145, 179] on li "2025年08月26日(火)" at bounding box center [599, 182] width 1170 height 32
type input "**********"
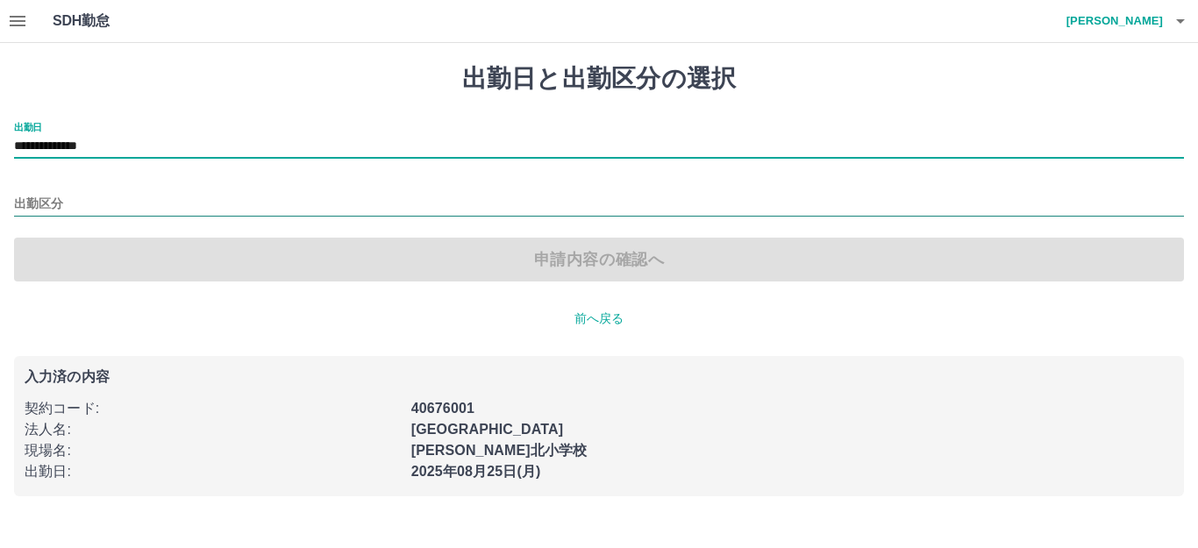
click at [132, 204] on input "出勤区分" at bounding box center [599, 205] width 1170 height 22
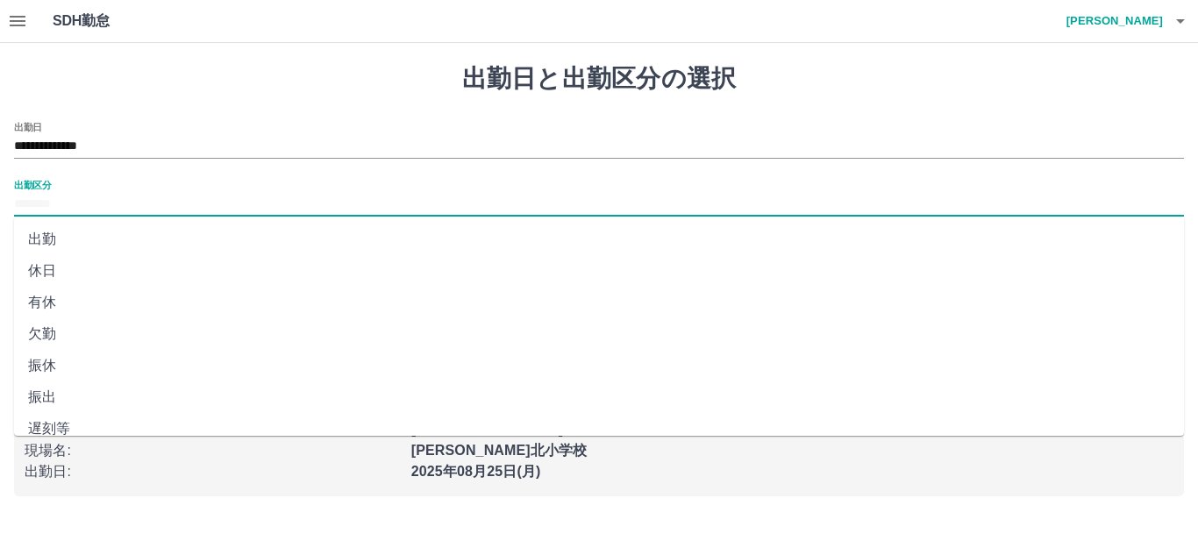
click at [124, 240] on li "出勤" at bounding box center [599, 240] width 1170 height 32
type input "**"
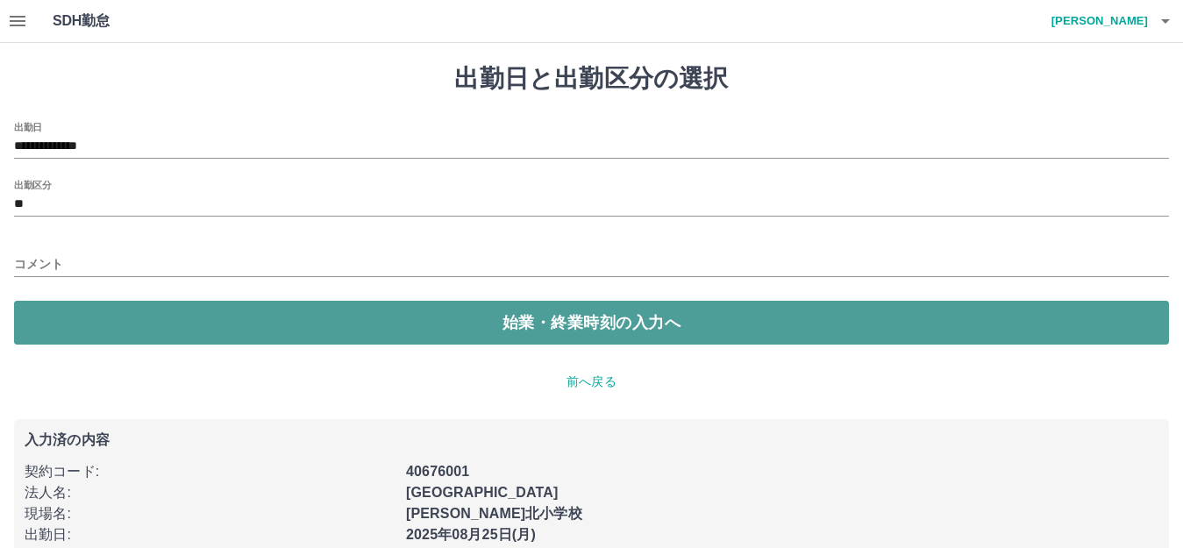
click at [181, 320] on button "始業・終業時刻の入力へ" at bounding box center [591, 323] width 1155 height 44
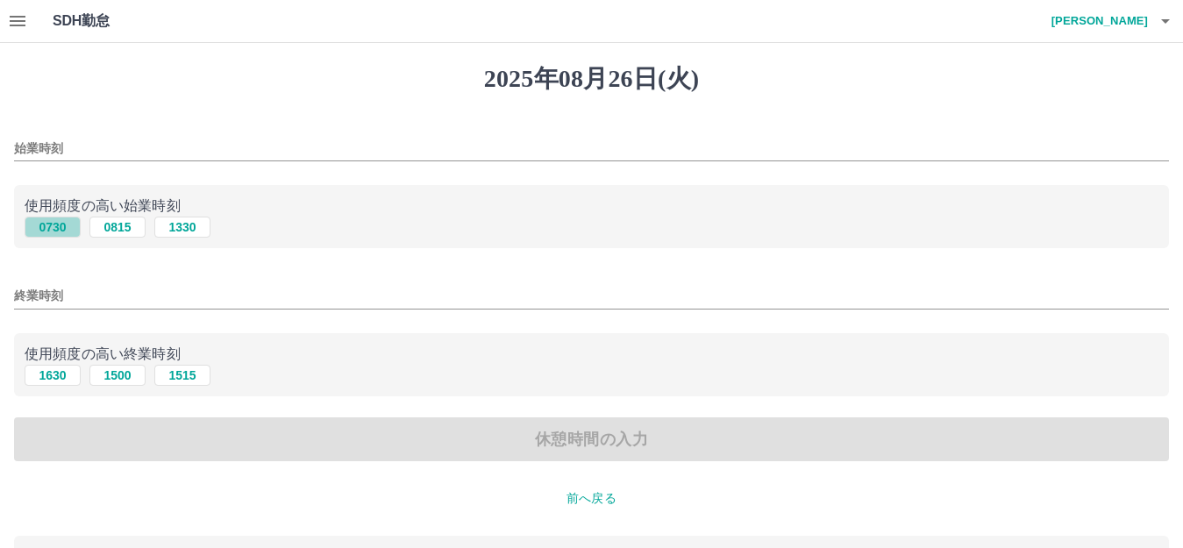
click at [61, 234] on button "0730" at bounding box center [53, 227] width 56 height 21
type input "****"
click at [75, 375] on button "1630" at bounding box center [53, 375] width 56 height 21
type input "****"
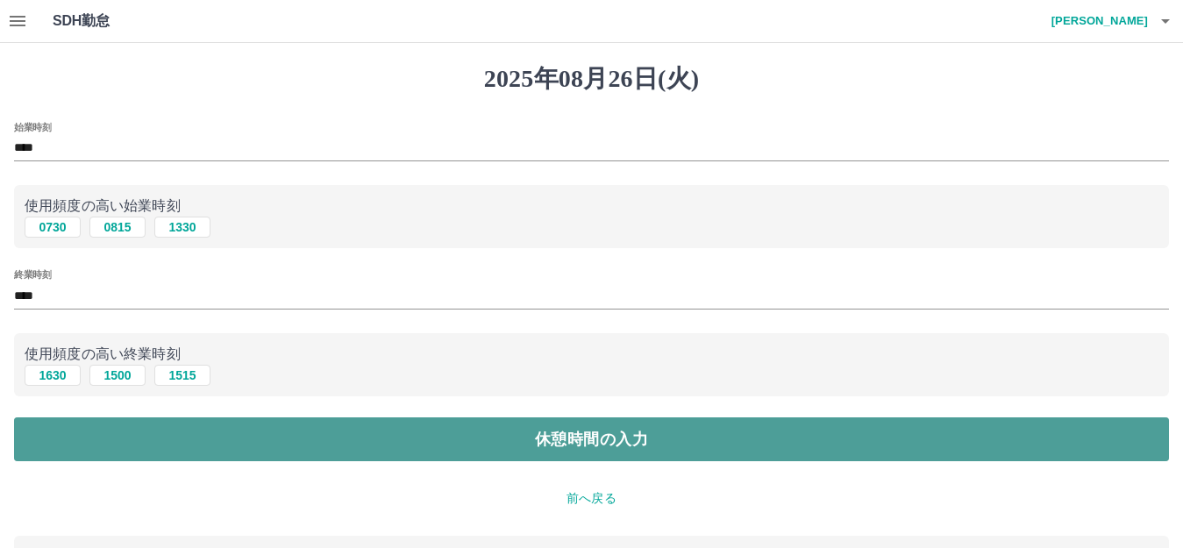
click at [141, 424] on button "休憩時間の入力" at bounding box center [591, 440] width 1155 height 44
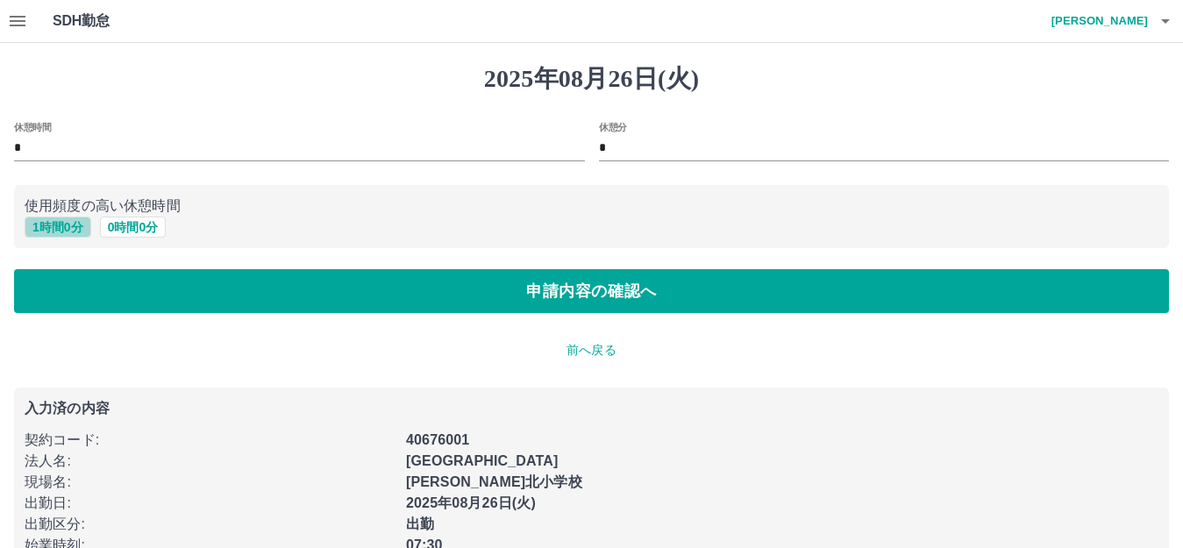
click at [69, 231] on button "1 時間 0 分" at bounding box center [58, 227] width 67 height 21
type input "*"
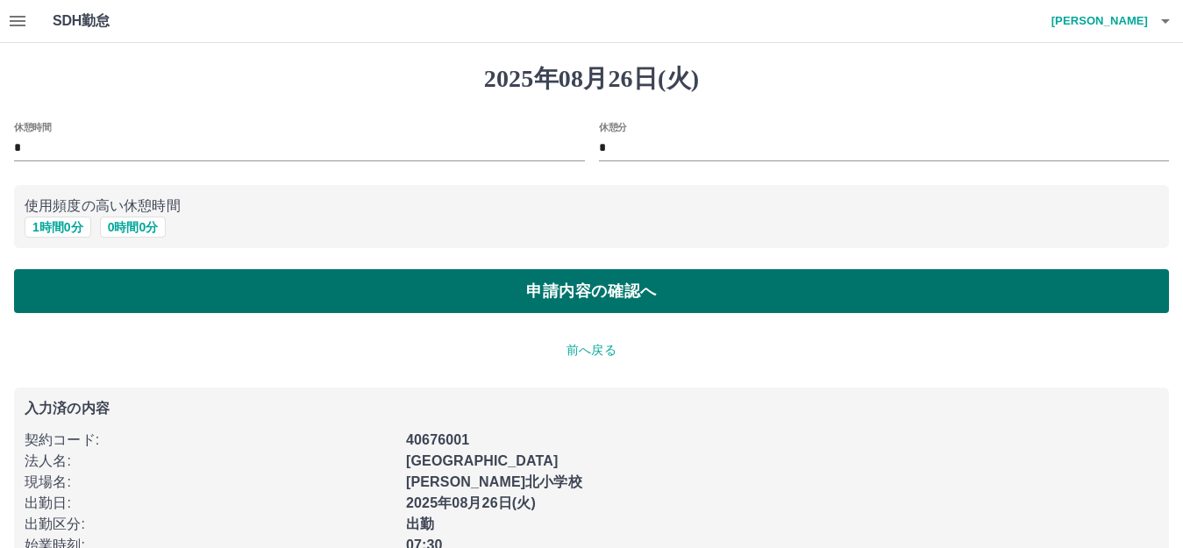
click at [165, 290] on button "申請内容の確認へ" at bounding box center [591, 291] width 1155 height 44
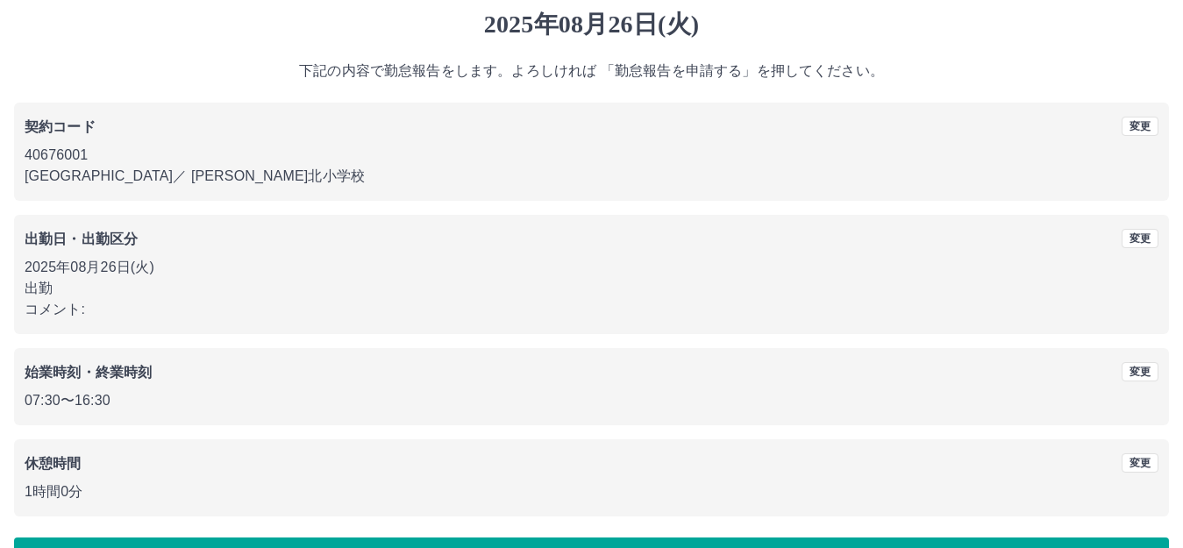
scroll to position [109, 0]
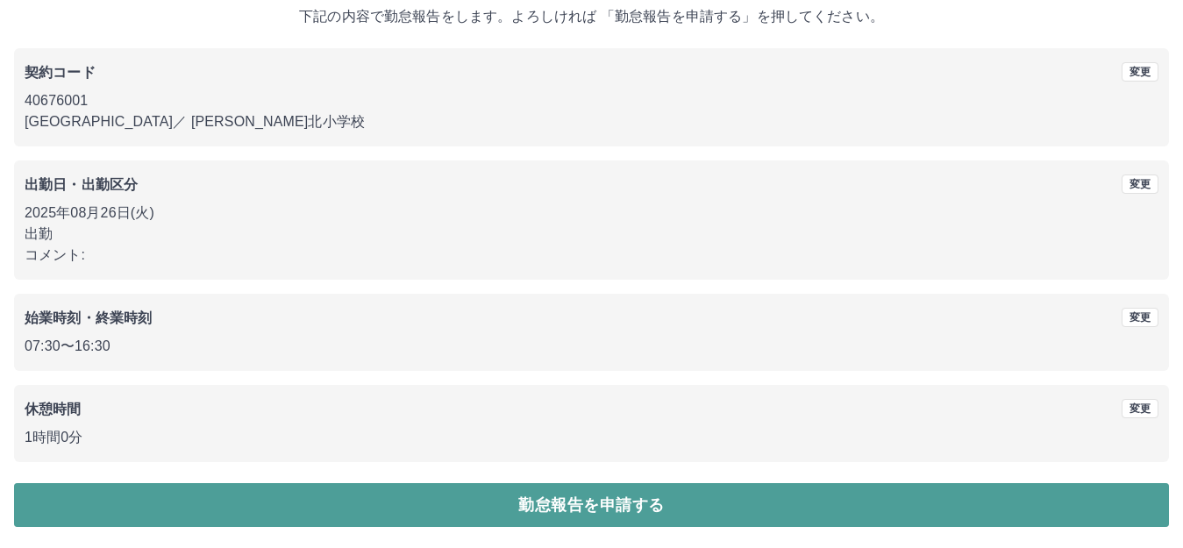
click at [690, 505] on button "勤怠報告を申請する" at bounding box center [591, 505] width 1155 height 44
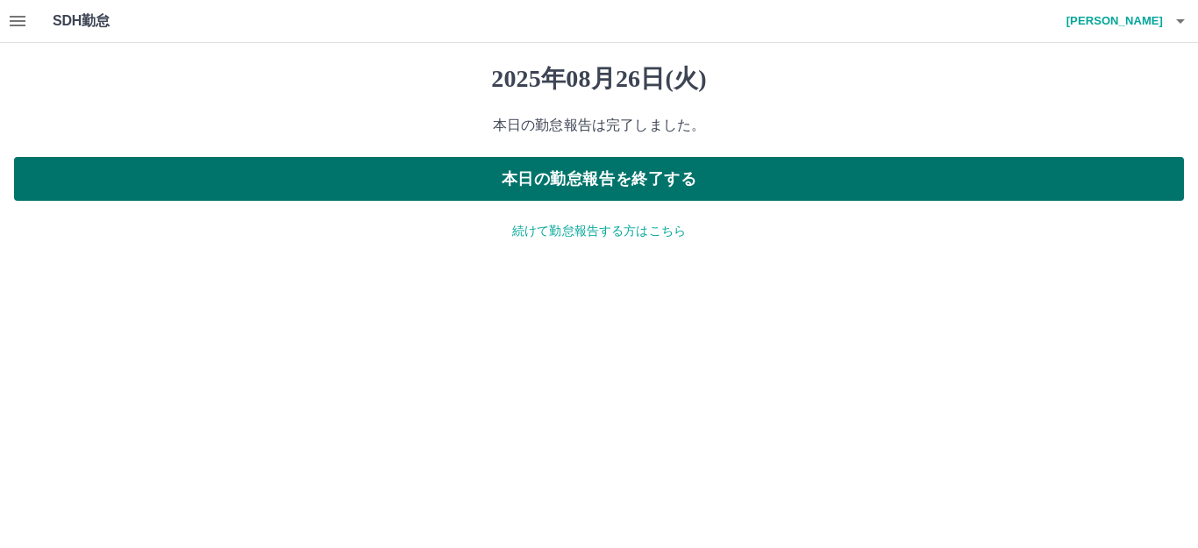
click at [631, 181] on button "本日の勤怠報告を終了する" at bounding box center [599, 179] width 1170 height 44
